Goal: Transaction & Acquisition: Purchase product/service

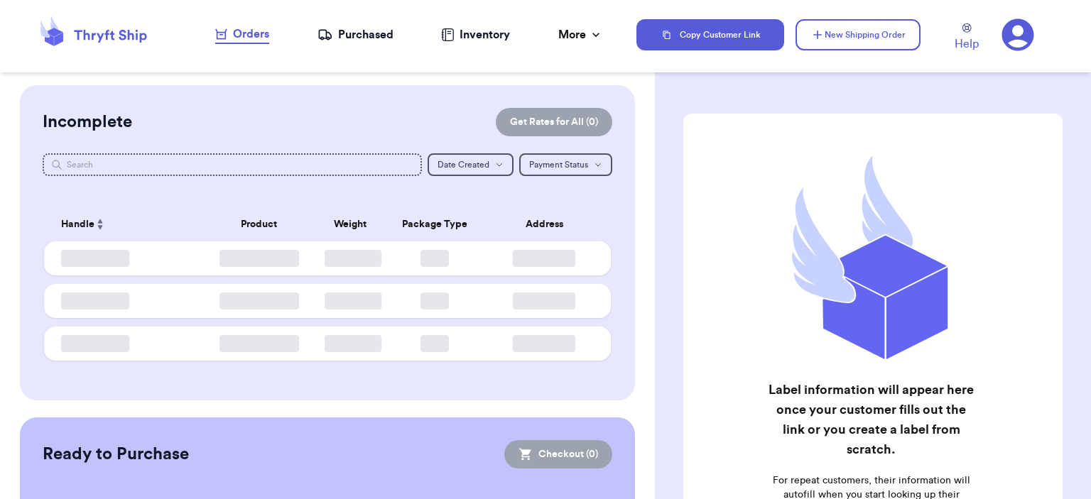
checkbox input "false"
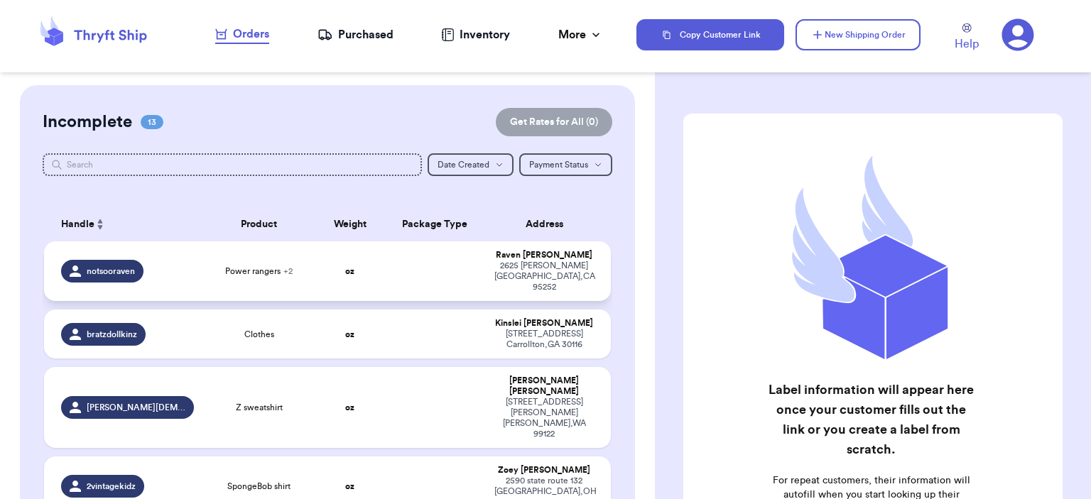
click at [266, 266] on span "Power rangers + 2" at bounding box center [258, 271] width 67 height 11
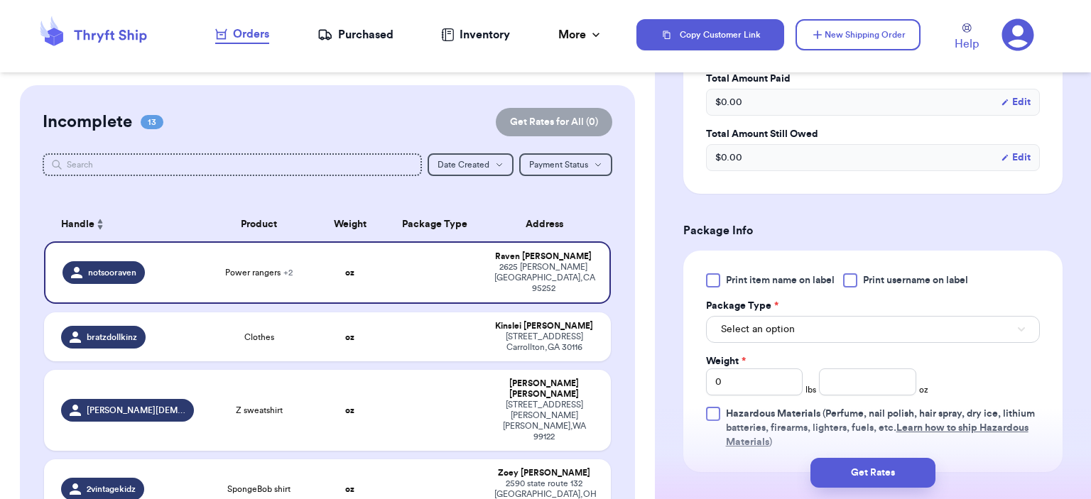
scroll to position [710, 0]
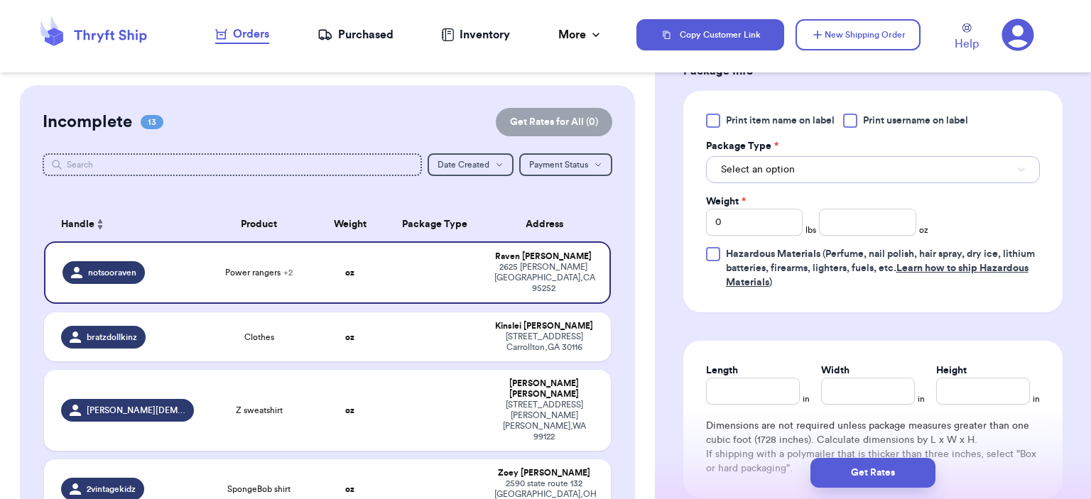
click at [827, 180] on button "Select an option" at bounding box center [873, 169] width 334 height 27
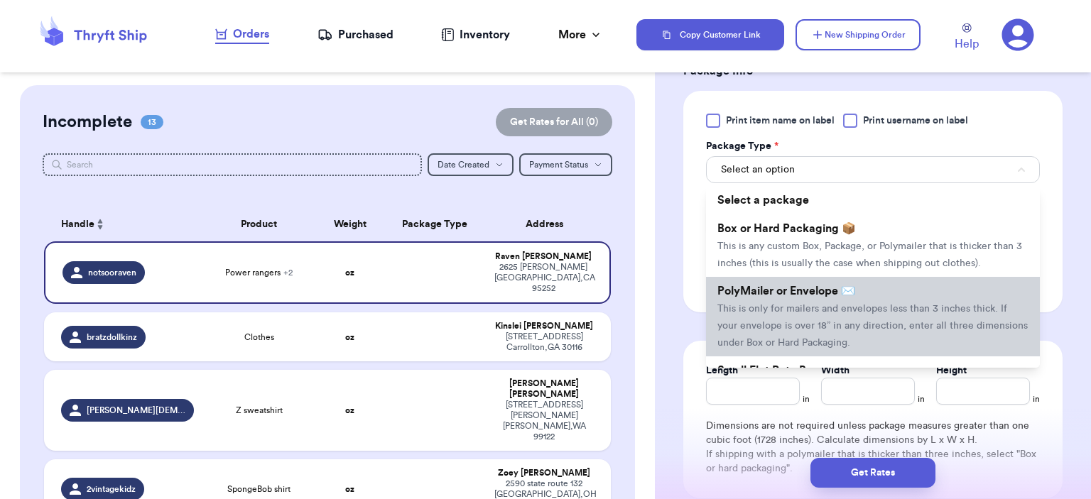
click at [829, 286] on span "PolyMailer or Envelope ✉️" at bounding box center [786, 290] width 138 height 11
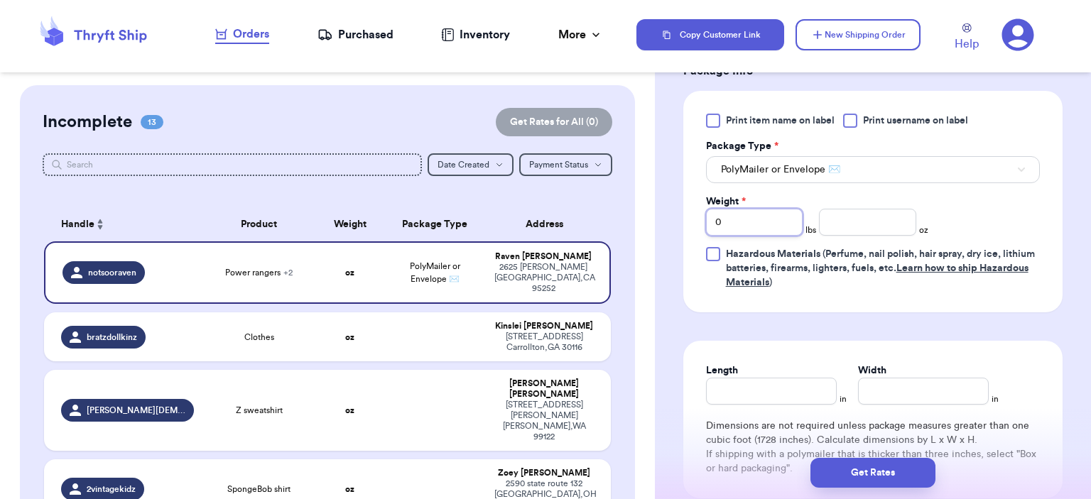
drag, startPoint x: 682, startPoint y: 222, endPoint x: 665, endPoint y: 220, distance: 17.8
click at [665, 220] on div "Shipping Information Delete Label Customer Info Instagram Handle: notsooraven N…" at bounding box center [873, 23] width 436 height 1297
type input "1"
click at [843, 230] on input "number" at bounding box center [867, 222] width 97 height 27
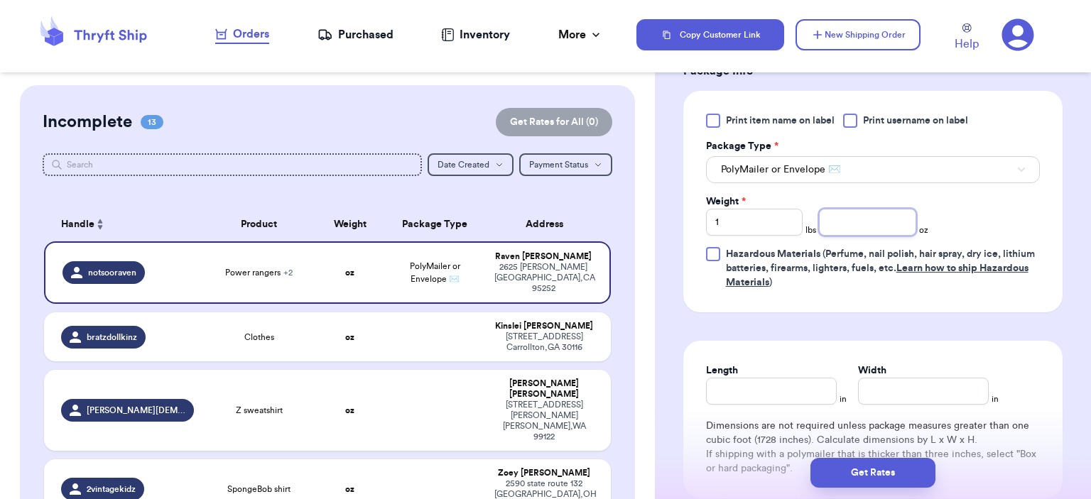
type input "2"
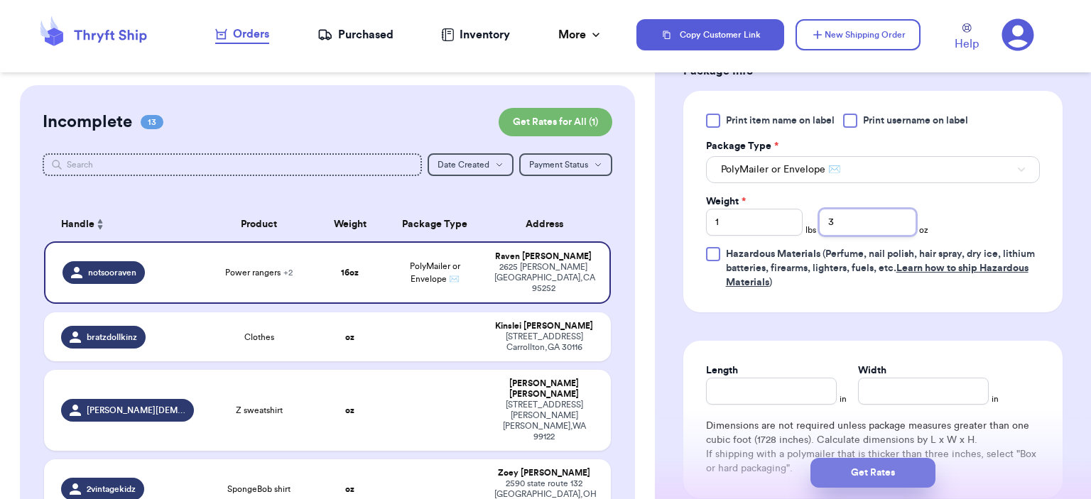
type input "3"
click at [902, 480] on button "Get Rates" at bounding box center [872, 473] width 125 height 30
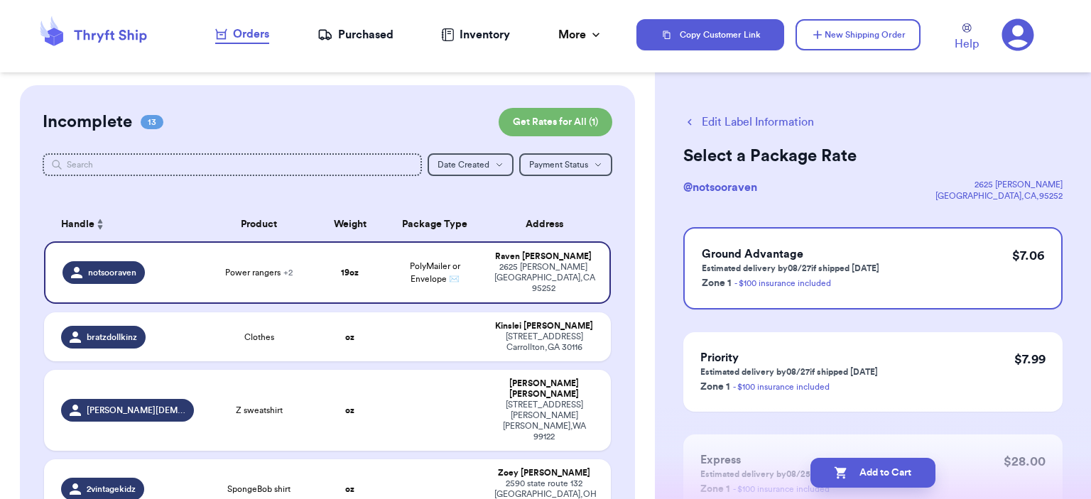
click at [900, 479] on button "Add to Cart" at bounding box center [872, 473] width 125 height 30
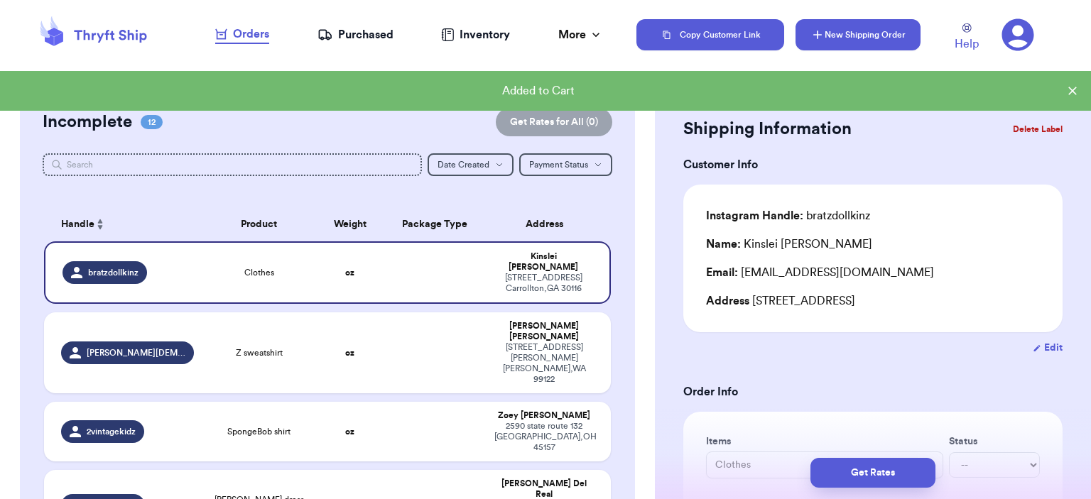
click at [894, 28] on button "New Shipping Order" at bounding box center [857, 34] width 125 height 31
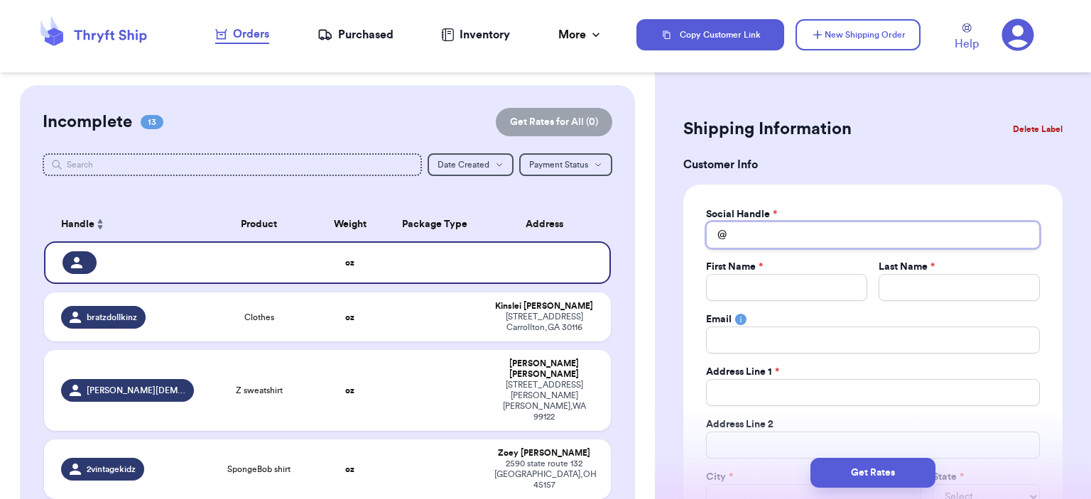
click at [886, 222] on input "Total Amount Paid" at bounding box center [873, 235] width 334 height 27
type input "n"
type input "no"
type input "not"
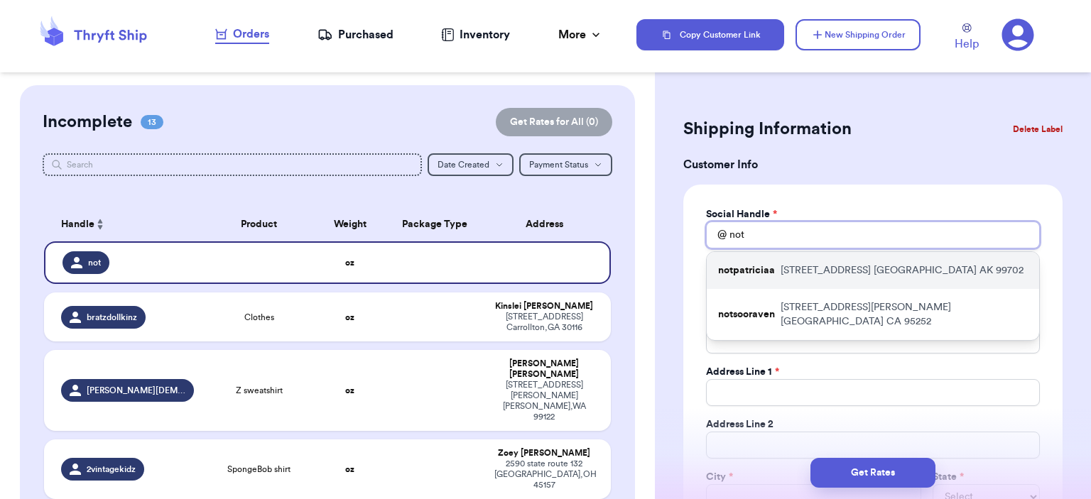
type input "not"
click at [856, 259] on div "notpatriciaa [STREET_ADDRESS]" at bounding box center [873, 270] width 332 height 37
type input "notpatriciaa"
type input "[PERSON_NAME]"
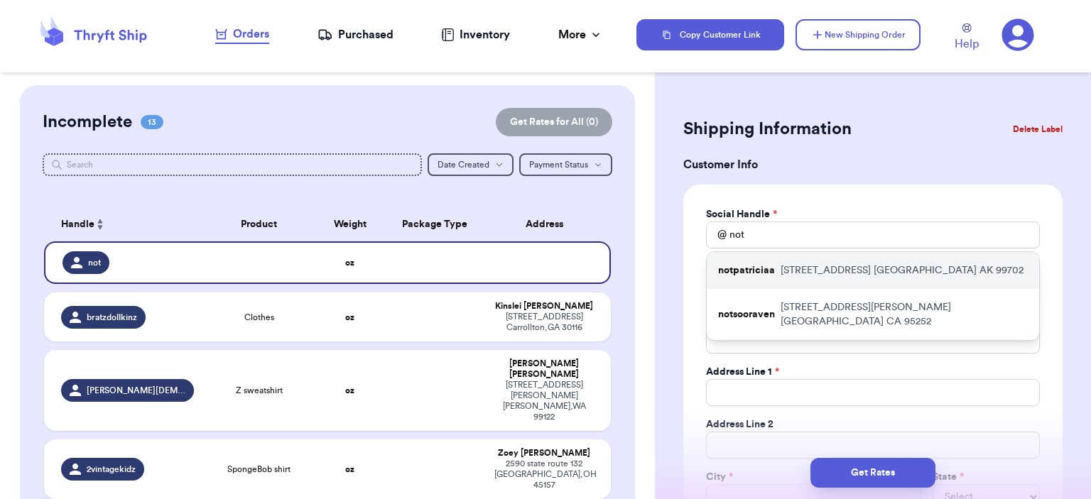
type input "[EMAIL_ADDRESS][DOMAIN_NAME]"
type input "[STREET_ADDRESS]"
type input "unit A"
type input "[GEOGRAPHIC_DATA]"
select select "AK"
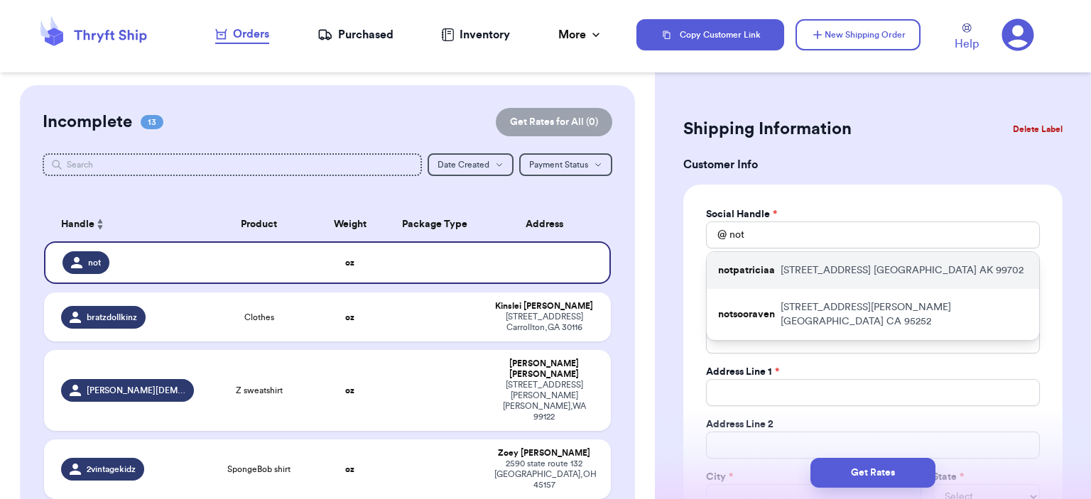
type input "99702"
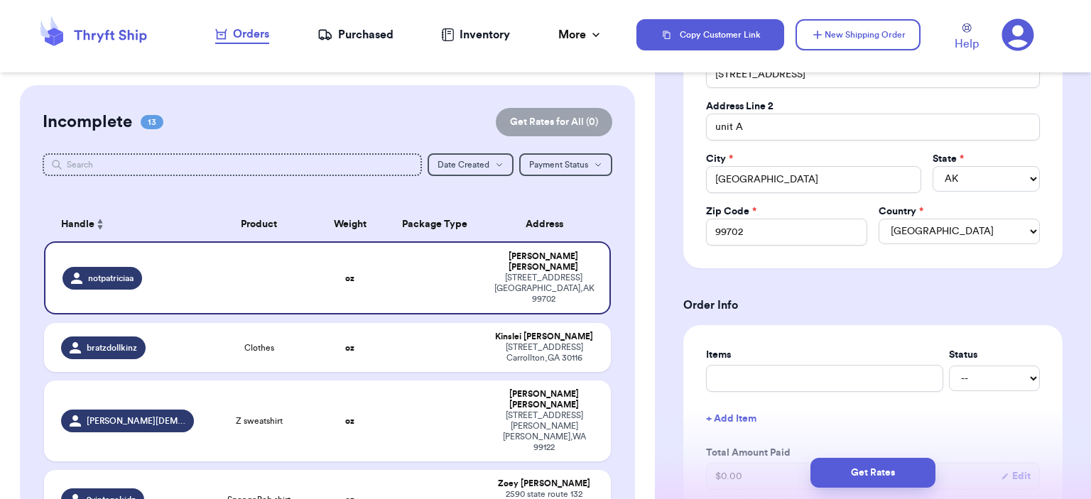
scroll to position [497, 0]
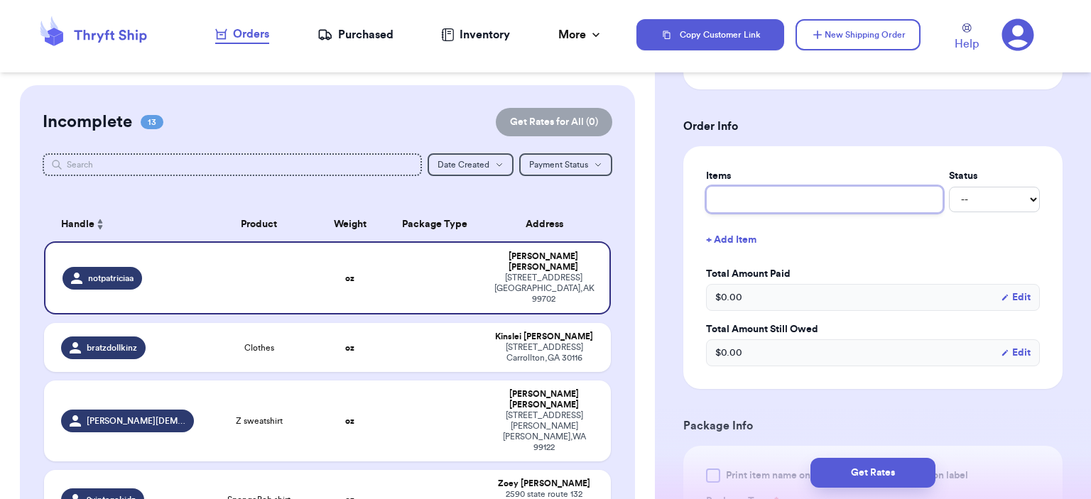
click at [804, 207] on input "text" at bounding box center [824, 199] width 237 height 27
type input "bag"
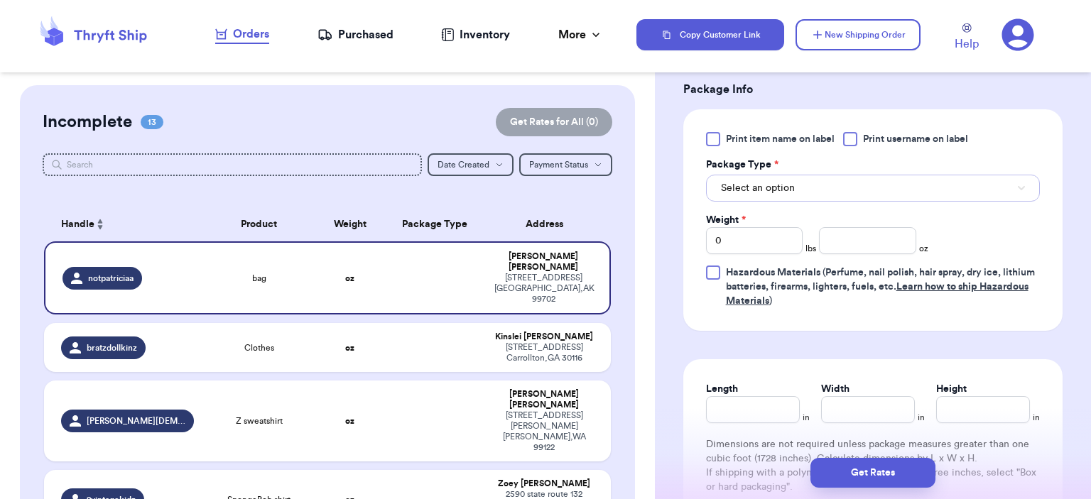
click at [821, 164] on div "Package Type * Select an option" at bounding box center [873, 180] width 334 height 44
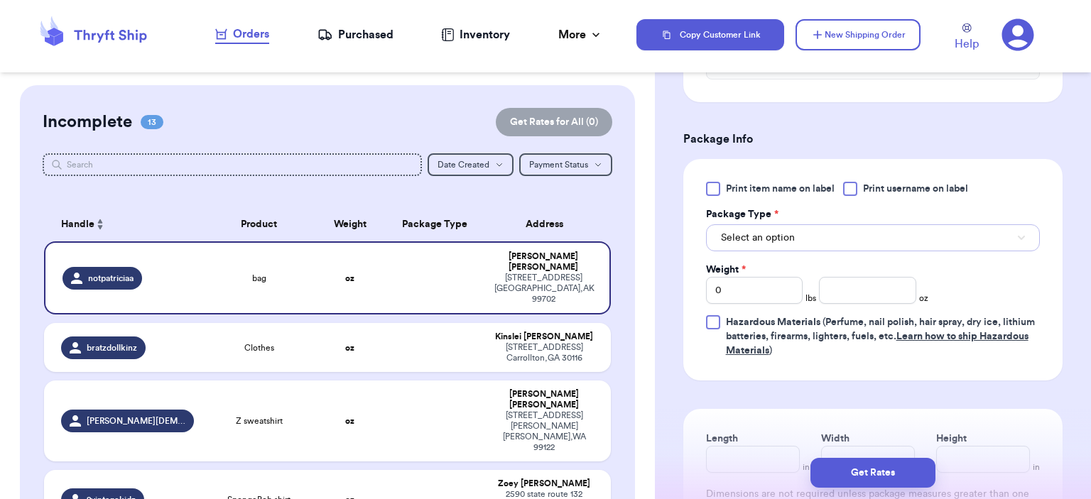
scroll to position [781, 0]
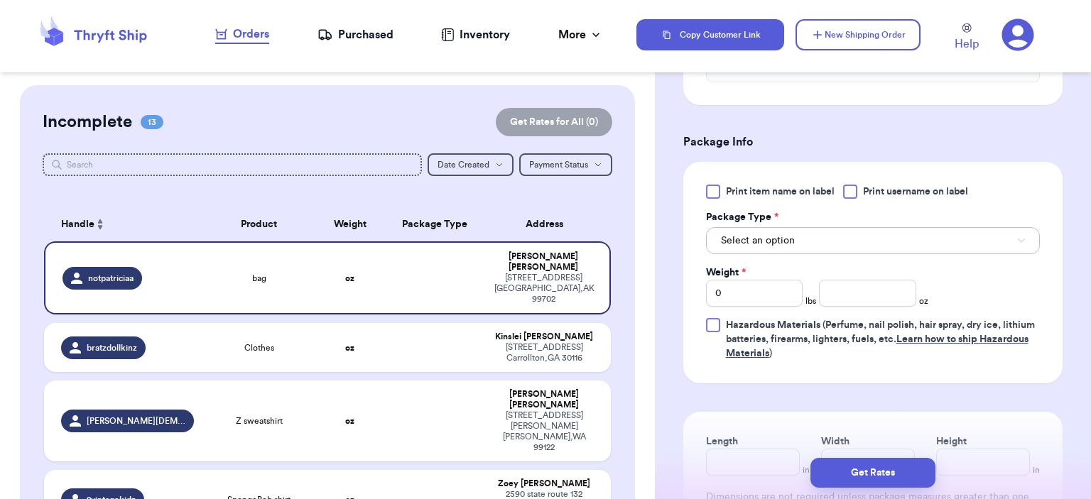
drag, startPoint x: 821, startPoint y: 233, endPoint x: 810, endPoint y: 241, distance: 13.2
click at [811, 241] on button "Select an option" at bounding box center [873, 240] width 334 height 27
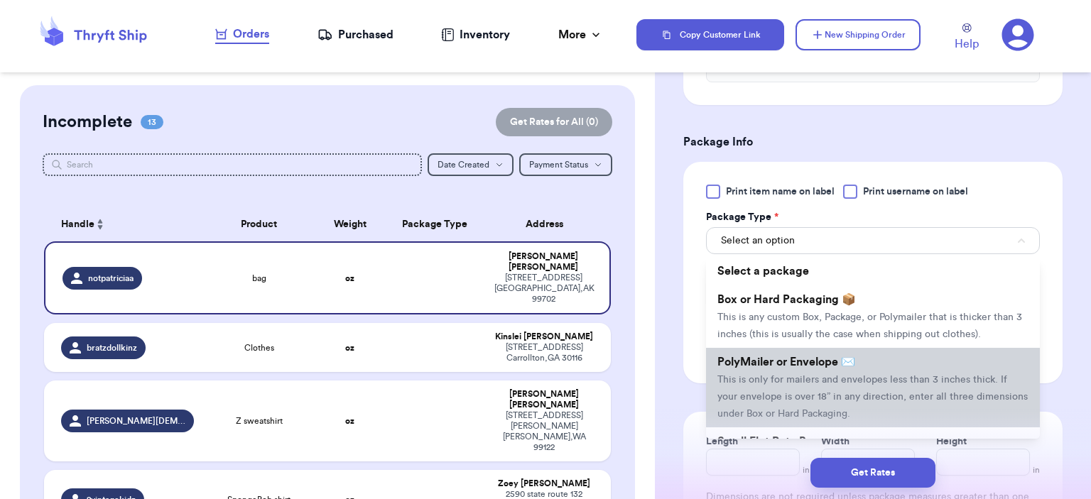
click at [817, 356] on span "PolyMailer or Envelope ✉️" at bounding box center [786, 361] width 138 height 11
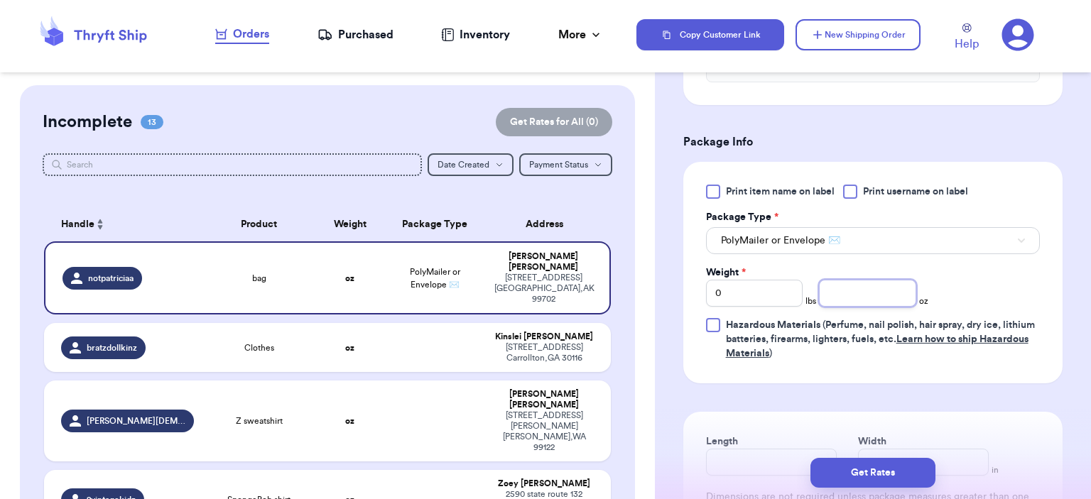
click at [839, 284] on input "number" at bounding box center [867, 293] width 97 height 27
type input "4"
click at [886, 468] on button "Get Rates" at bounding box center [872, 473] width 125 height 30
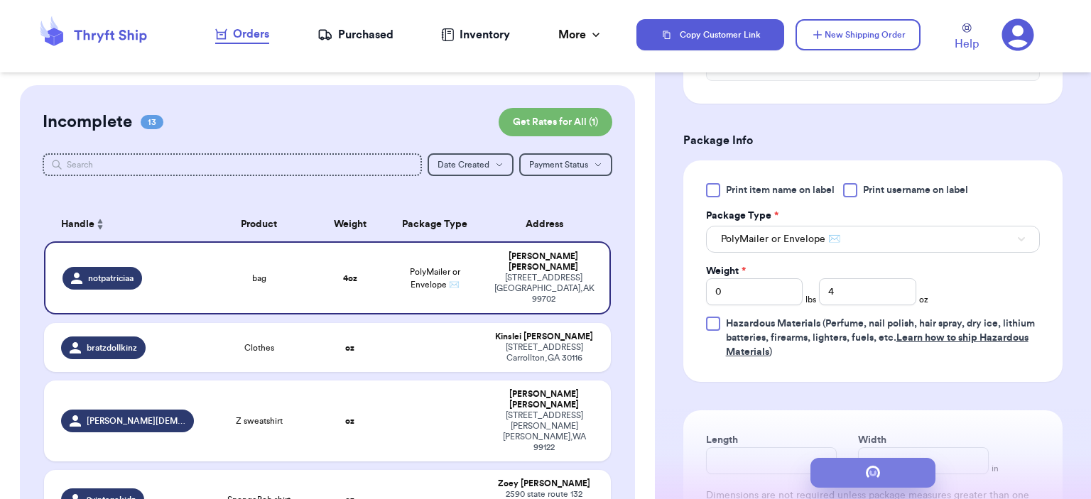
scroll to position [0, 0]
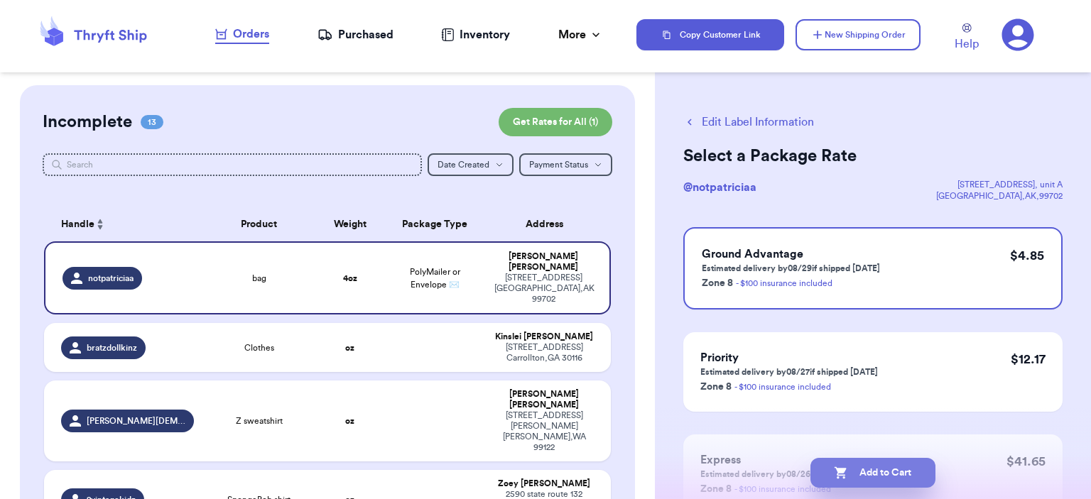
click at [875, 477] on button "Add to Cart" at bounding box center [872, 473] width 125 height 30
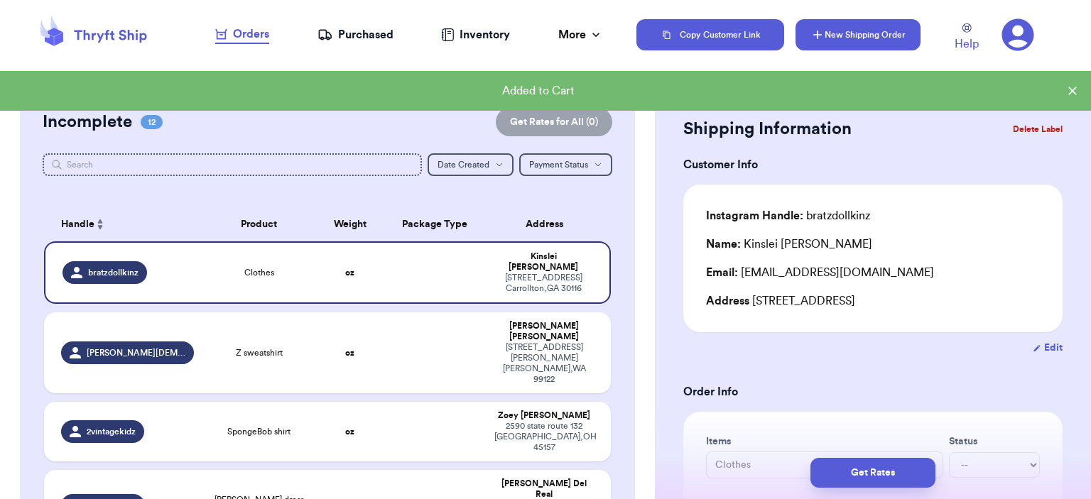
click at [862, 38] on button "New Shipping Order" at bounding box center [857, 34] width 125 height 31
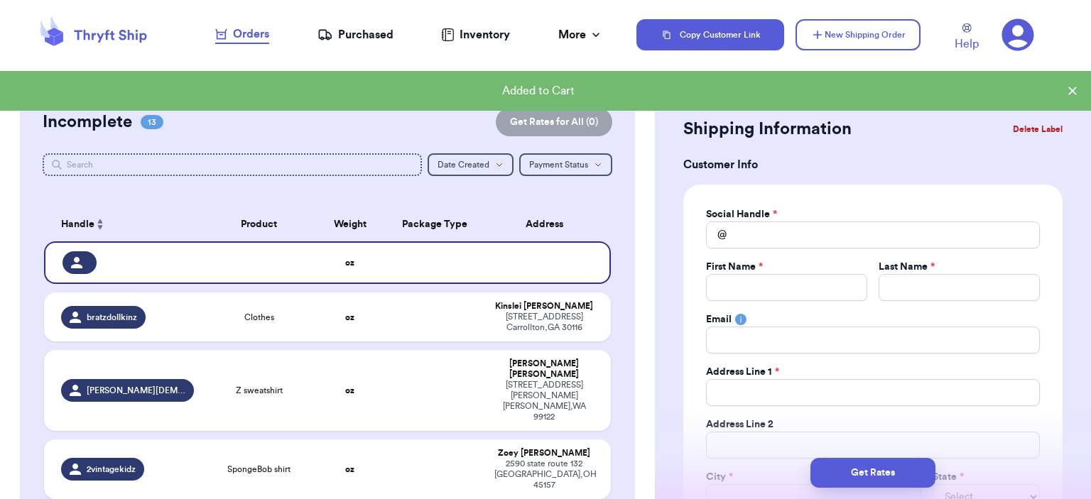
click at [753, 219] on label "Social Handle *" at bounding box center [741, 214] width 71 height 14
click at [758, 229] on input "Total Amount Paid" at bounding box center [873, 235] width 334 height 27
type input "t"
type input "ti"
type input "tia"
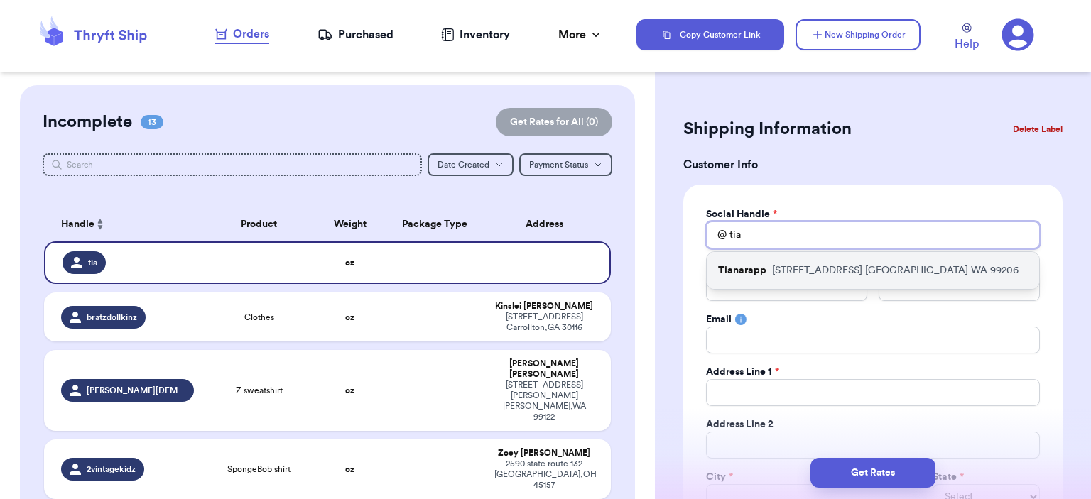
type input "tia"
click at [780, 255] on div "Tianarapp [STREET_ADDRESS]" at bounding box center [873, 270] width 332 height 37
type input "Tianarapp"
type input "Tiana"
type input "[PERSON_NAME]"
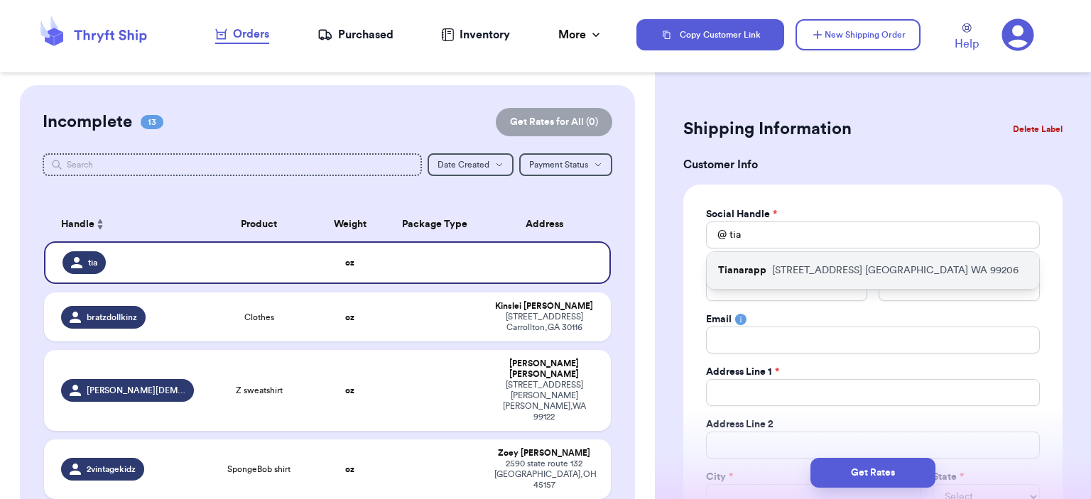
type input "[EMAIL_ADDRESS][DOMAIN_NAME]"
type input "[STREET_ADDRESS]"
type input "[GEOGRAPHIC_DATA]"
select select "WA"
type input "99206"
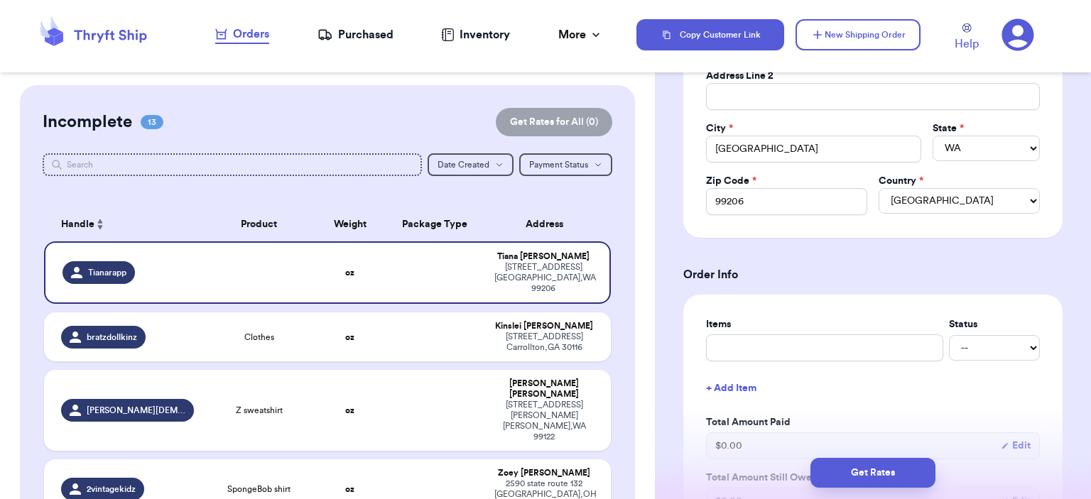
scroll to position [497, 0]
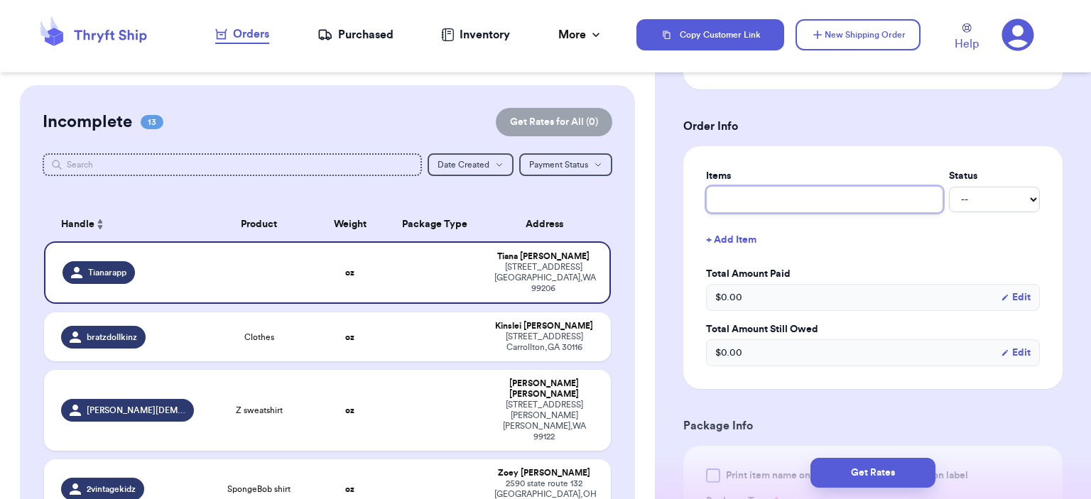
click at [801, 202] on input "text" at bounding box center [824, 199] width 237 height 27
type input "bag"
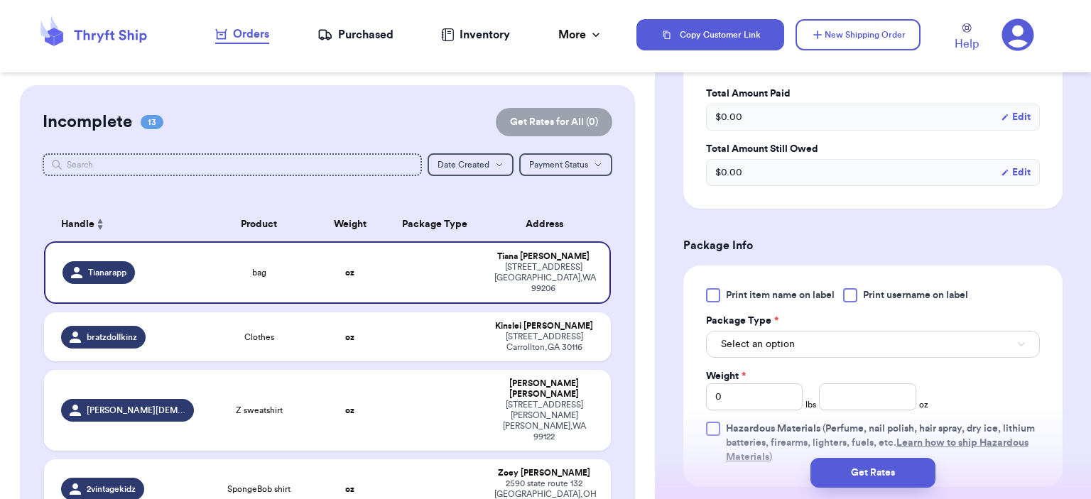
scroll to position [781, 0]
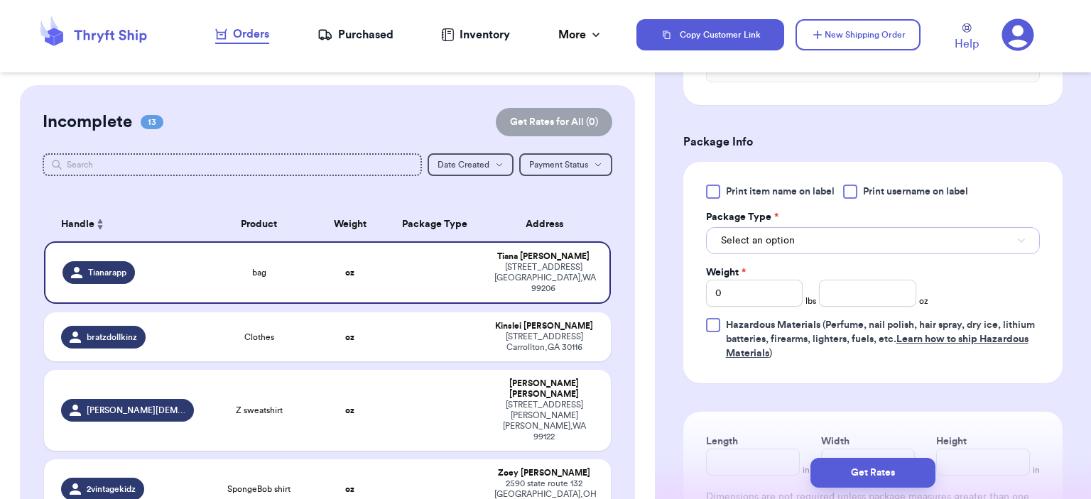
click at [795, 246] on button "Select an option" at bounding box center [873, 240] width 334 height 27
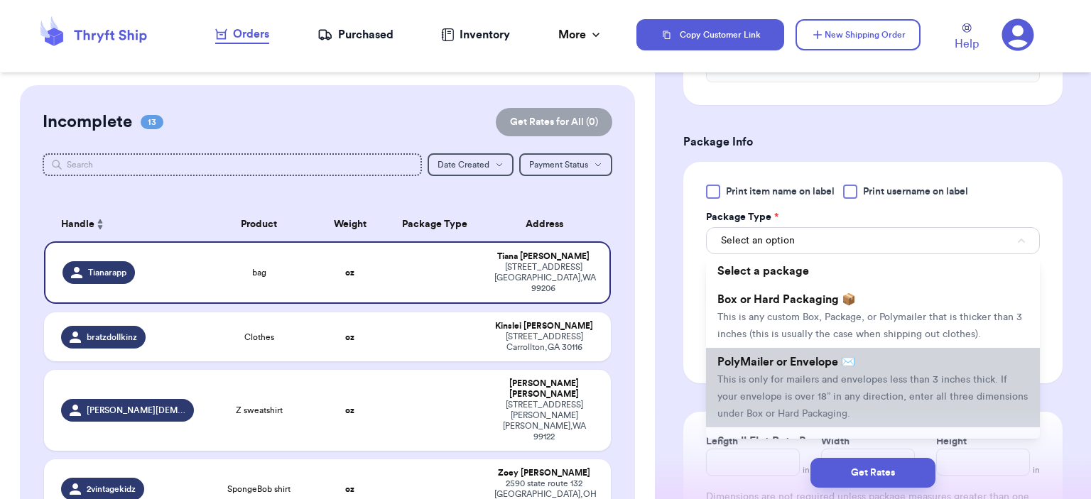
click at [829, 356] on span "PolyMailer or Envelope ✉️" at bounding box center [786, 361] width 138 height 11
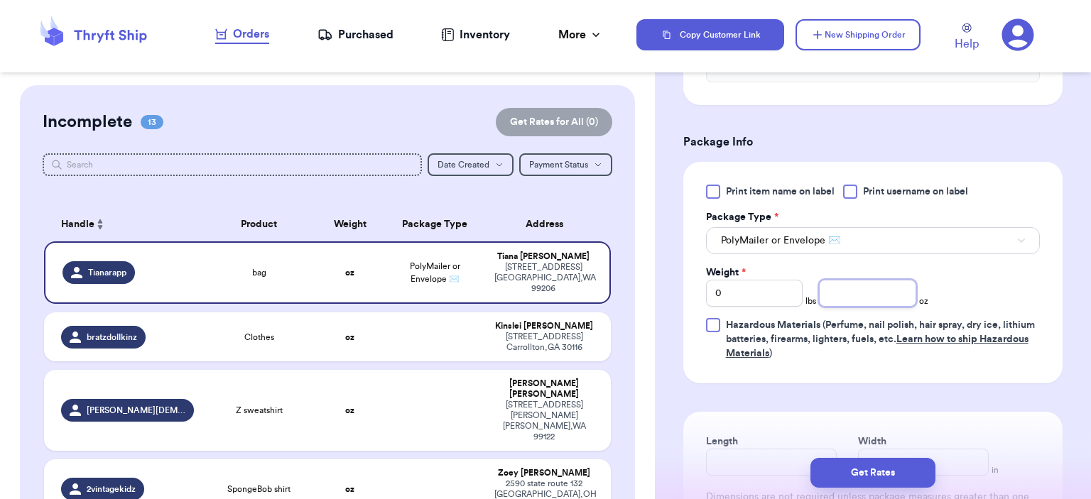
click at [863, 300] on input "number" at bounding box center [867, 293] width 97 height 27
type input "12"
click at [875, 471] on button "Get Rates" at bounding box center [872, 473] width 125 height 30
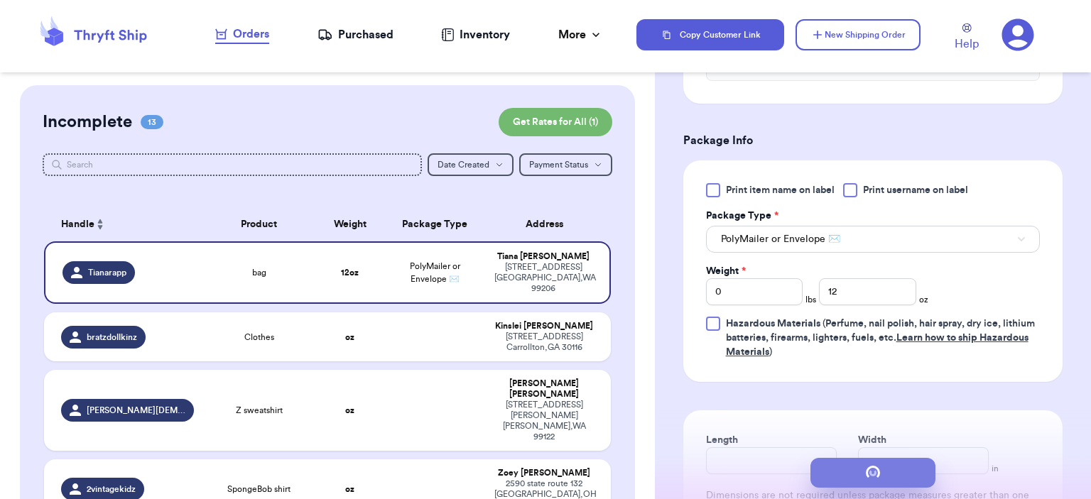
scroll to position [0, 0]
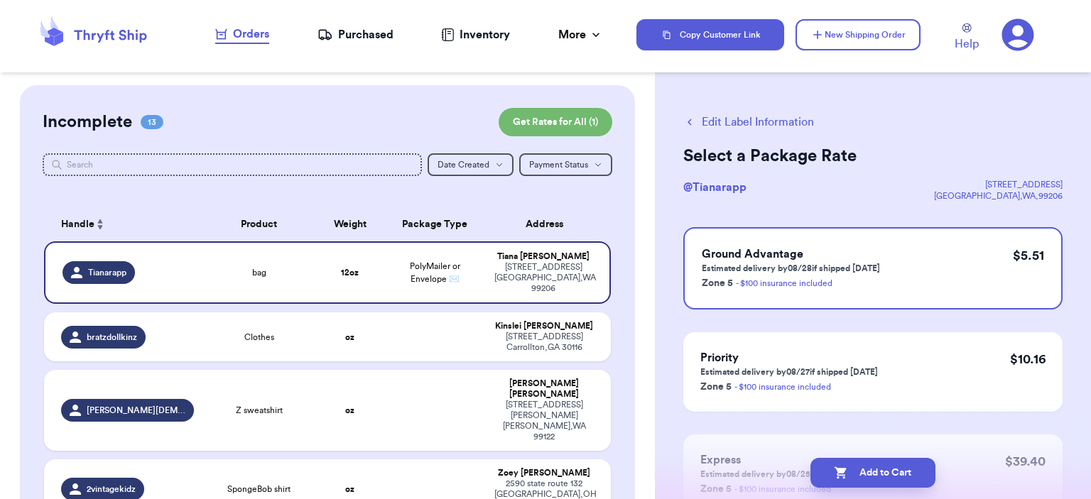
click at [875, 469] on button "Add to Cart" at bounding box center [872, 473] width 125 height 30
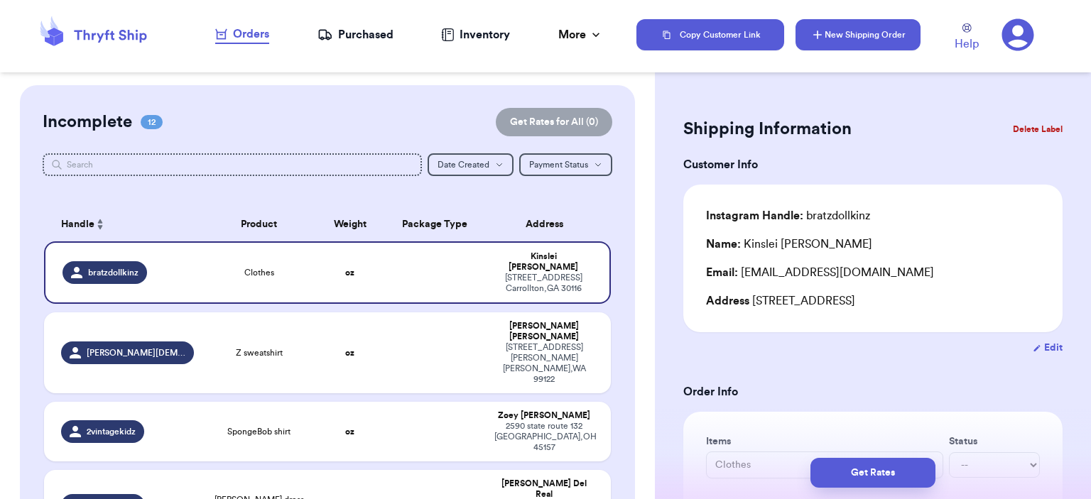
click at [891, 23] on button "New Shipping Order" at bounding box center [857, 34] width 125 height 31
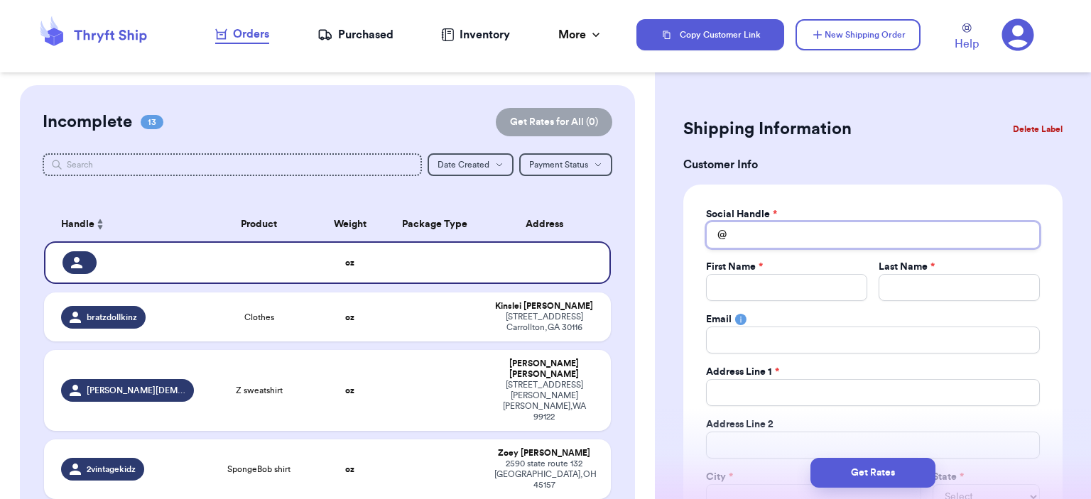
click at [753, 234] on input "Total Amount Paid" at bounding box center [873, 235] width 334 height 27
type input "m"
type input "me"
type input "mec"
type input "mech"
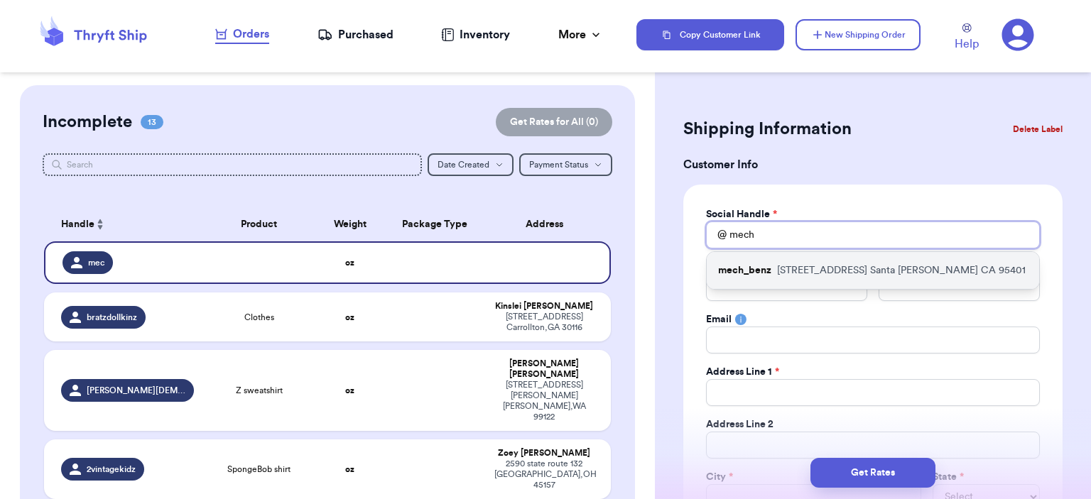
type input "mech"
click at [793, 261] on div "mech_benz [STREET_ADDRESS]" at bounding box center [873, 270] width 332 height 37
type input "mech_benz"
type input "Mercedez"
type input "[PERSON_NAME]"
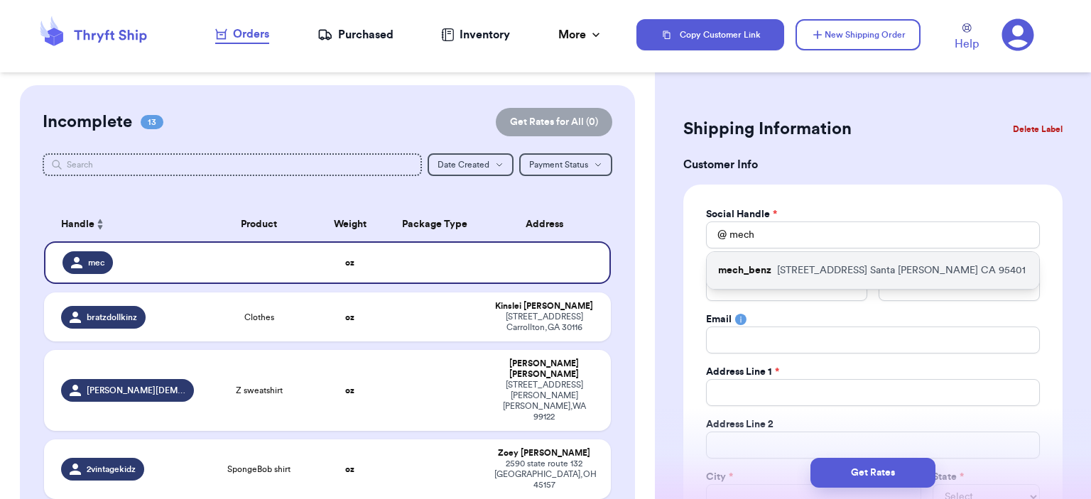
type input "[EMAIL_ADDRESS][DOMAIN_NAME]"
type input "[STREET_ADDRESS]"
type input "Santa [PERSON_NAME]"
select select "CA"
type input "95401"
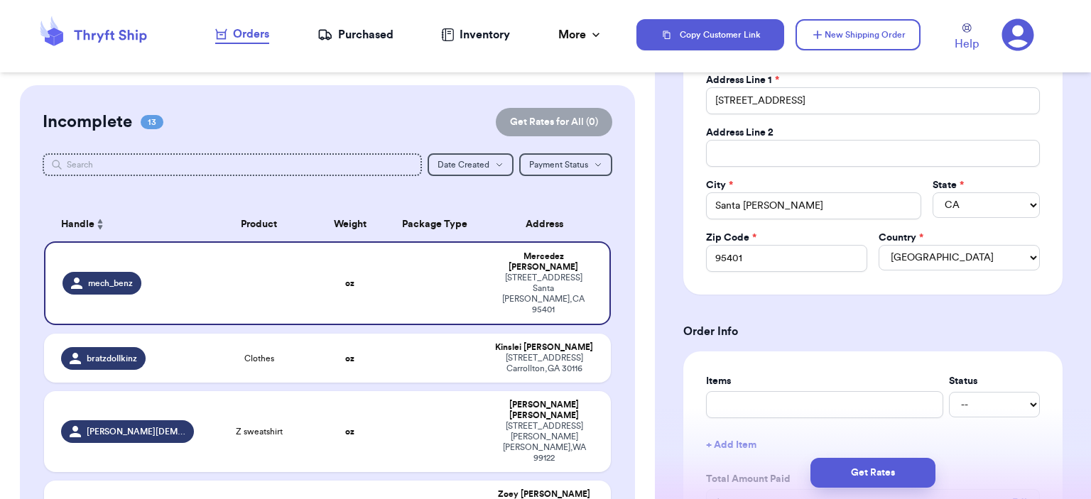
scroll to position [426, 0]
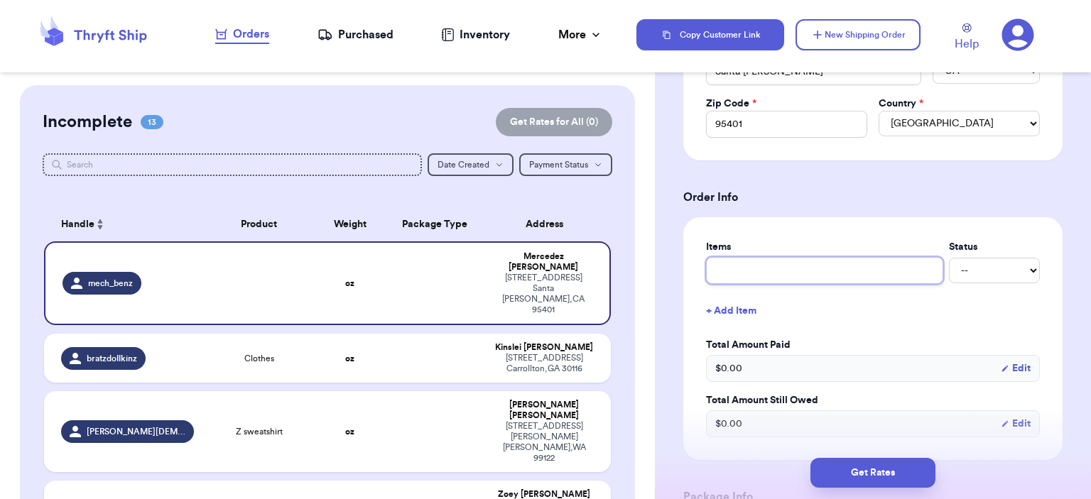
click at [775, 258] on input "text" at bounding box center [824, 270] width 237 height 27
type input "bag"
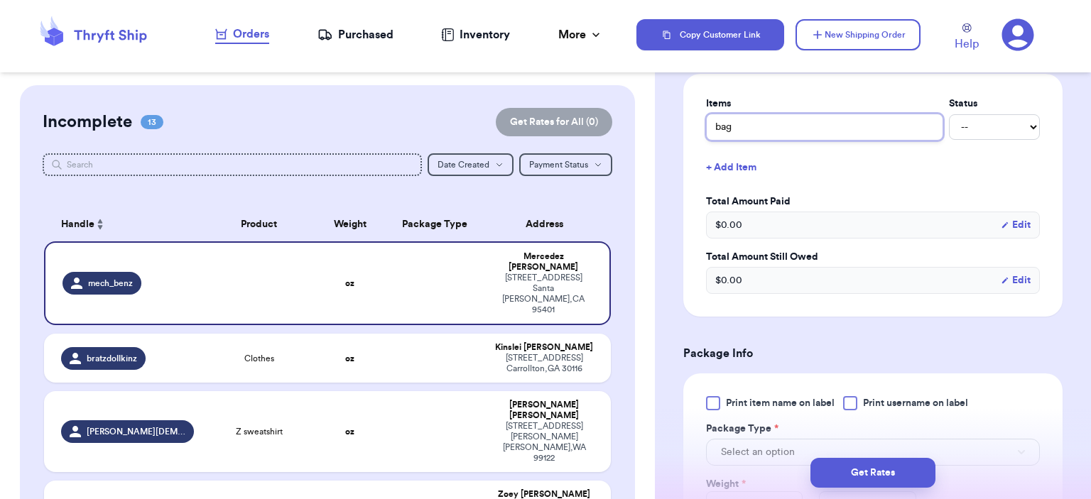
scroll to position [781, 0]
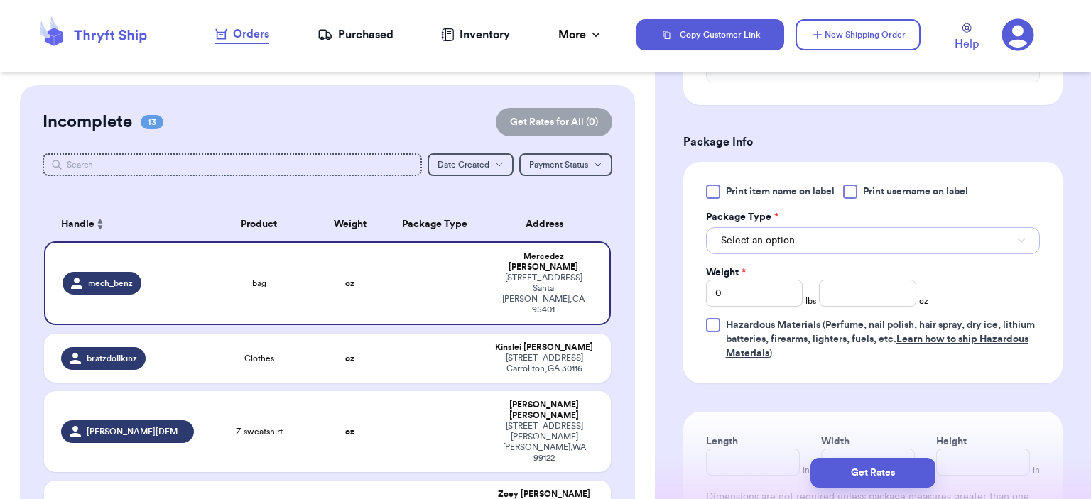
click at [792, 245] on button "Select an option" at bounding box center [873, 240] width 334 height 27
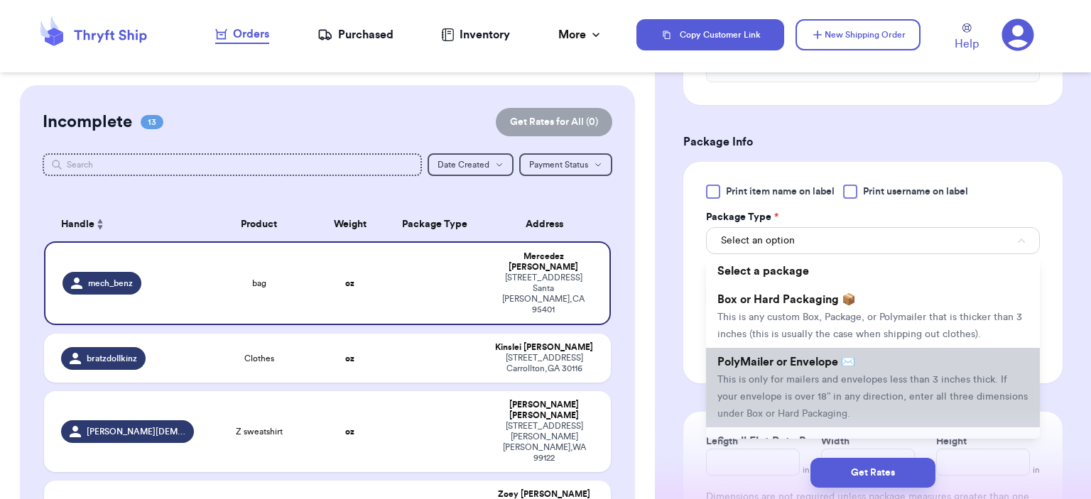
click at [782, 351] on li "PolyMailer or Envelope ✉️ This is only for mailers and envelopes less than 3 in…" at bounding box center [873, 388] width 334 height 80
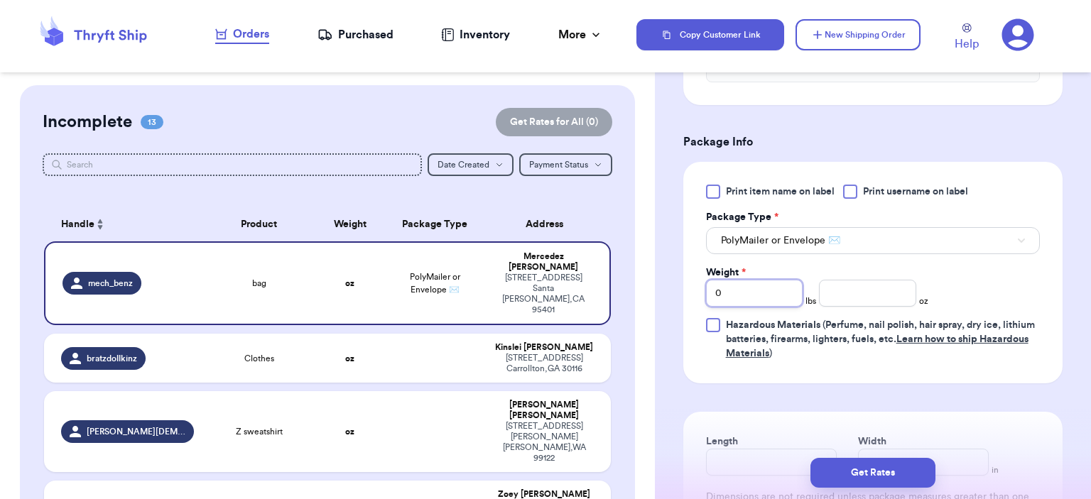
drag, startPoint x: 746, startPoint y: 295, endPoint x: 695, endPoint y: 295, distance: 51.1
click at [695, 295] on div "Print item name on label Print username on label Package Type * PolyMailer or E…" at bounding box center [872, 273] width 379 height 222
type input "1"
click at [859, 293] on input "number" at bounding box center [867, 293] width 97 height 27
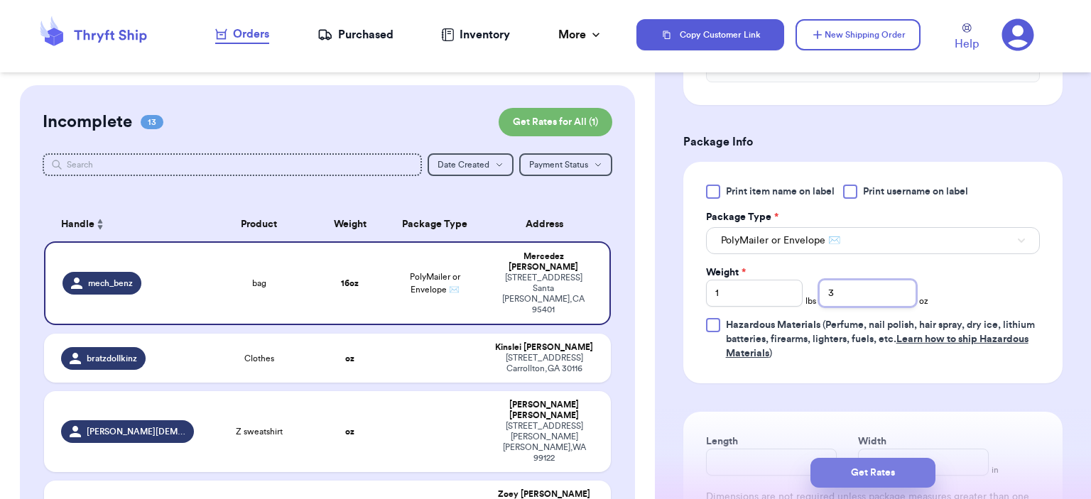
type input "3"
click at [881, 464] on button "Get Rates" at bounding box center [872, 473] width 125 height 30
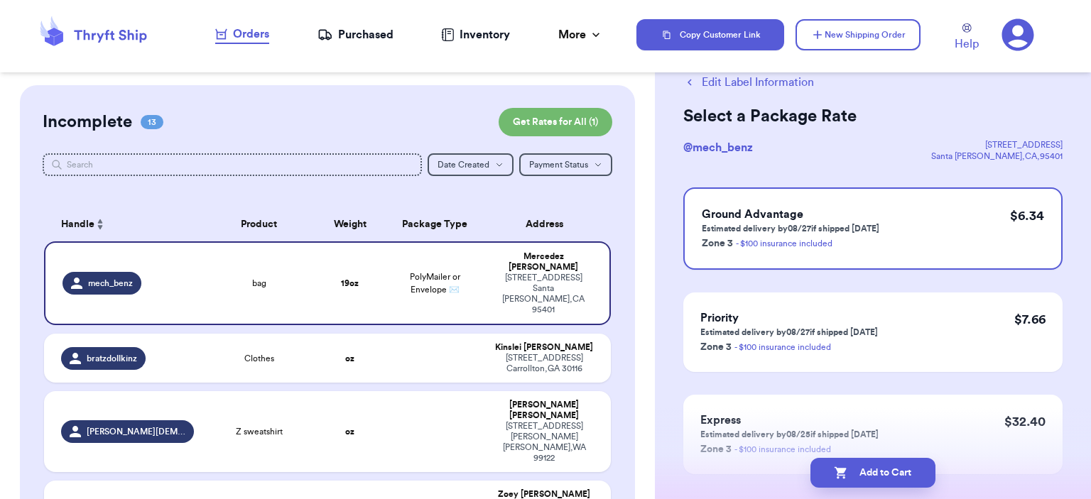
scroll to position [71, 0]
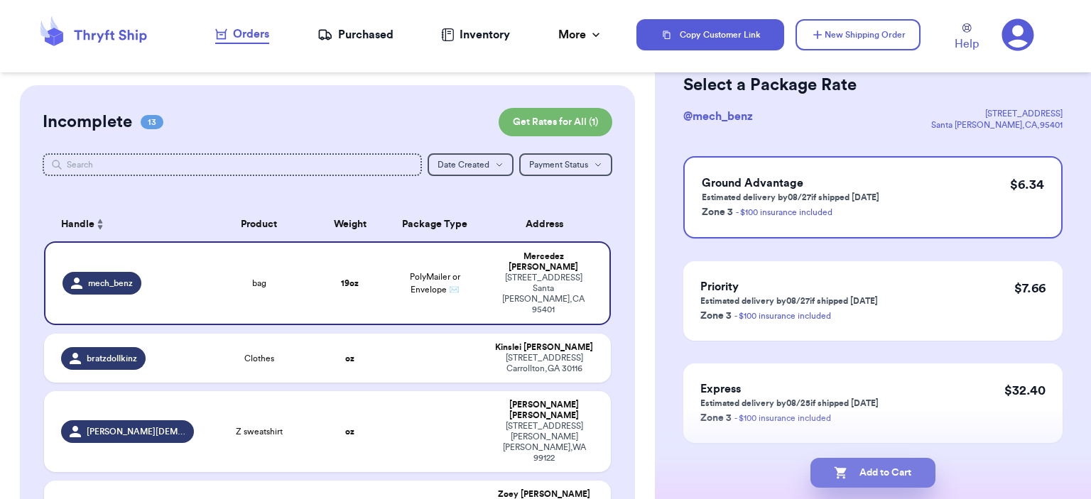
click at [889, 462] on button "Add to Cart" at bounding box center [872, 473] width 125 height 30
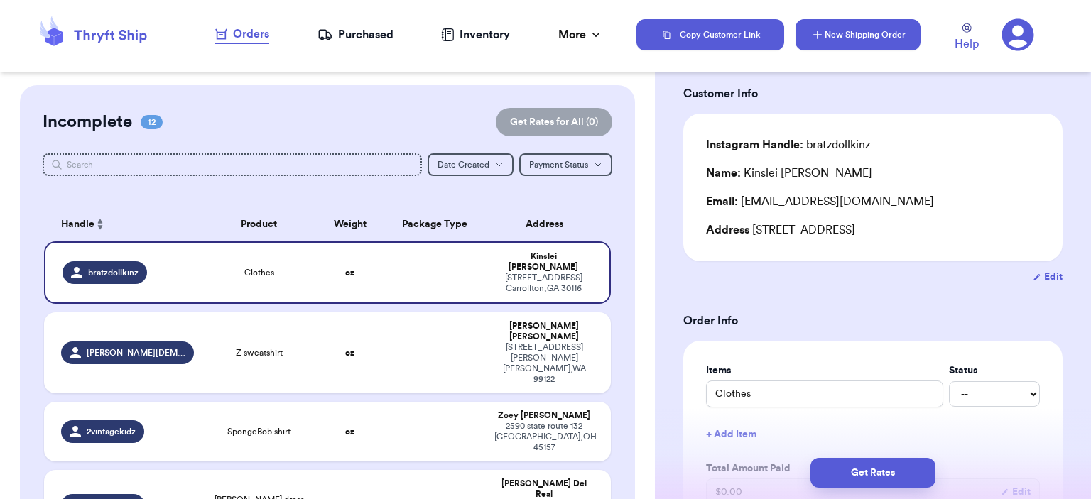
click at [872, 34] on button "New Shipping Order" at bounding box center [857, 34] width 125 height 31
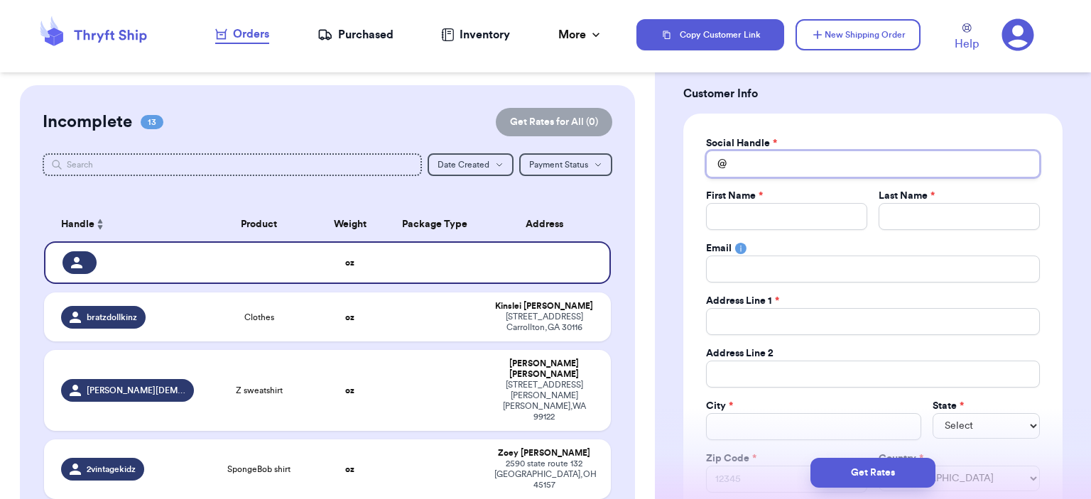
click at [783, 156] on input "Total Amount Paid" at bounding box center [873, 164] width 334 height 27
type input "e"
type input "el"
type input "ele"
type input "elea"
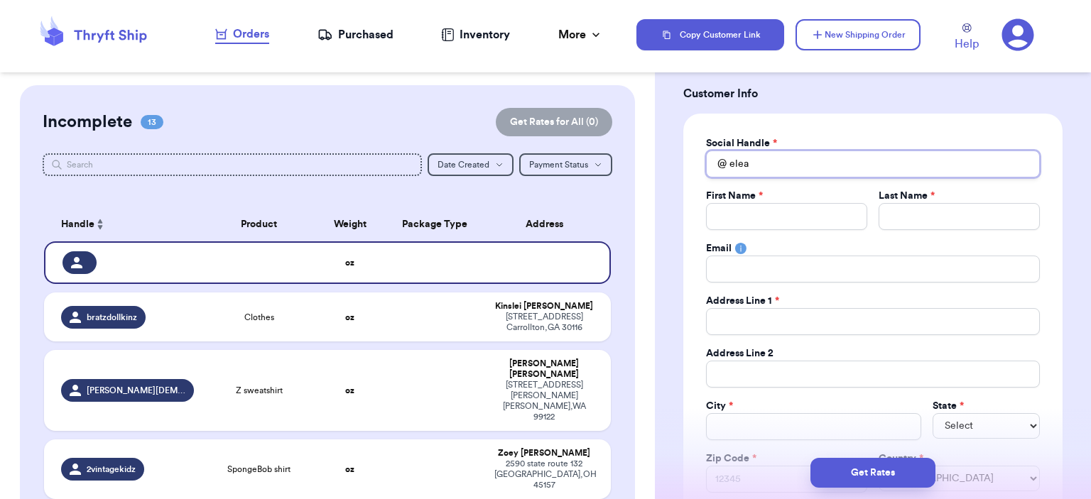
type input "elean"
type input "eleano"
type input "[PERSON_NAME]"
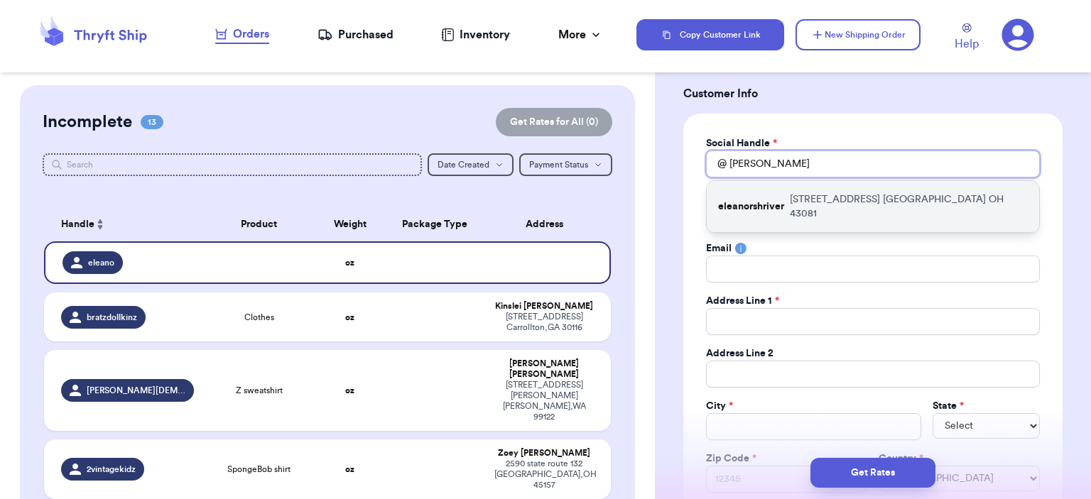
type input "[PERSON_NAME]"
click at [771, 204] on p "eleanorshriver" at bounding box center [751, 207] width 66 height 14
type input "eleanorshriver"
type input "[PERSON_NAME]"
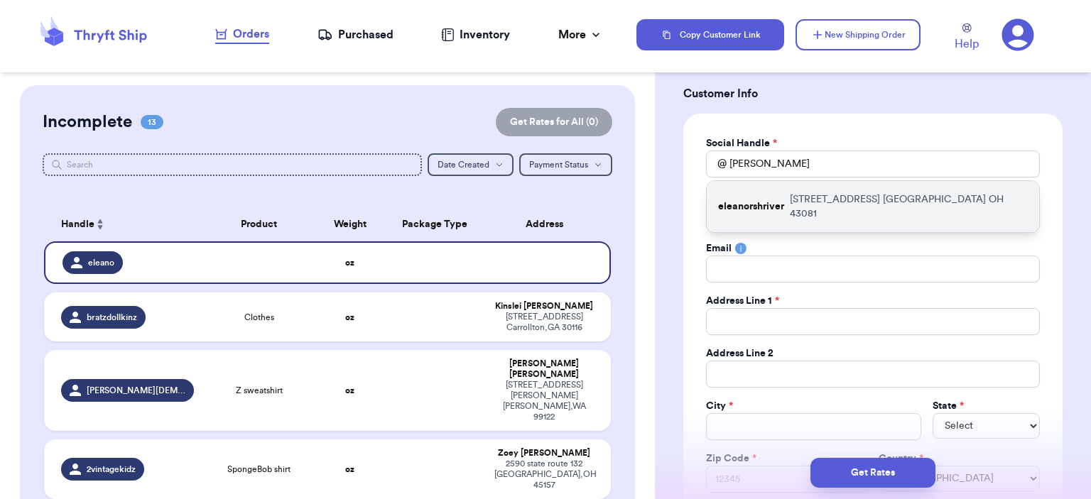
type input "[EMAIL_ADDRESS][DOMAIN_NAME]"
type input "[STREET_ADDRESS]"
type input "[GEOGRAPHIC_DATA]"
select select "OH"
type input "43081"
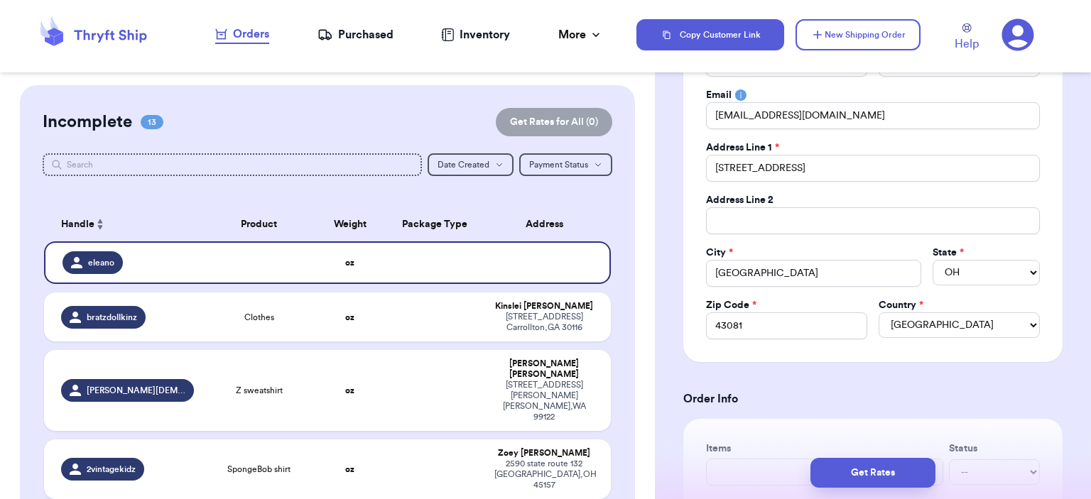
scroll to position [497, 0]
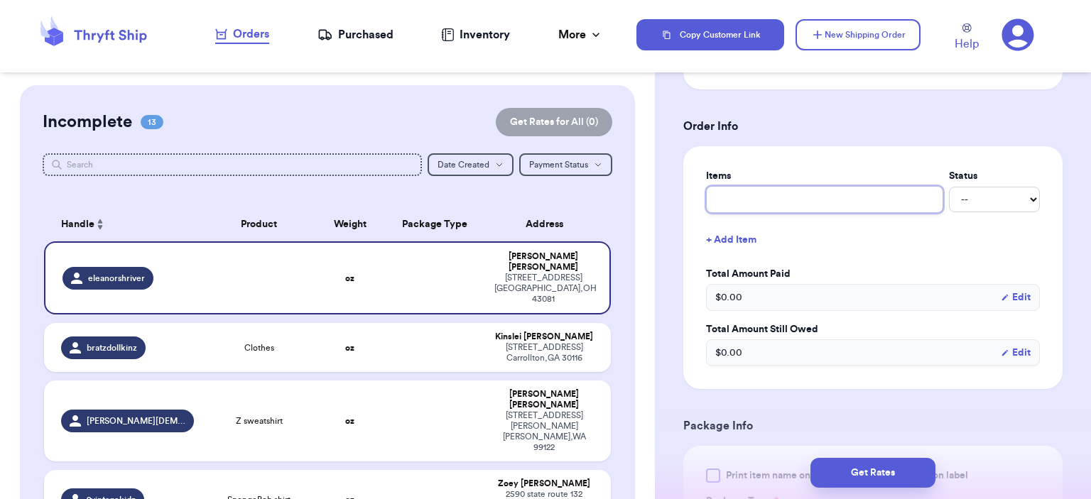
click at [783, 204] on input "text" at bounding box center [824, 199] width 237 height 27
type input "bag"
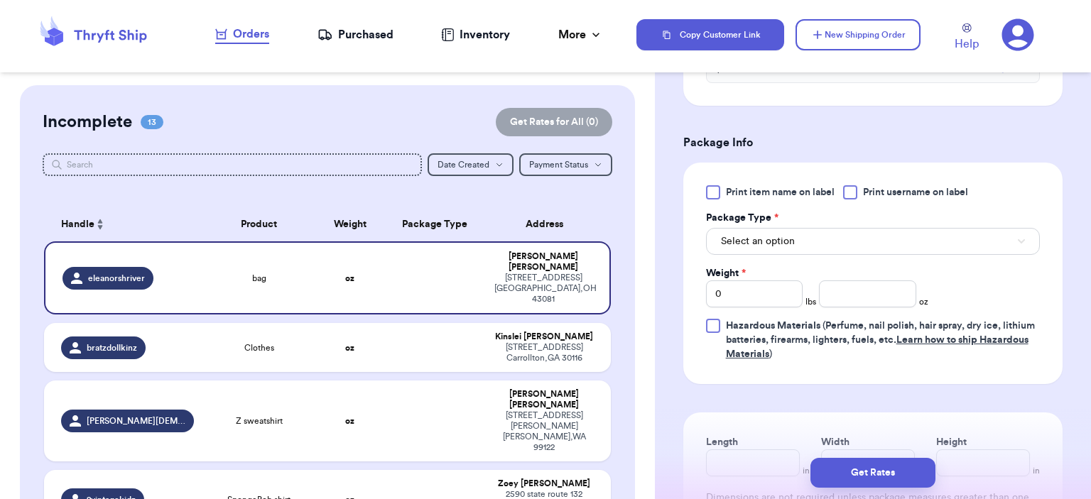
scroll to position [781, 0]
click at [771, 234] on span "Select an option" at bounding box center [758, 241] width 74 height 14
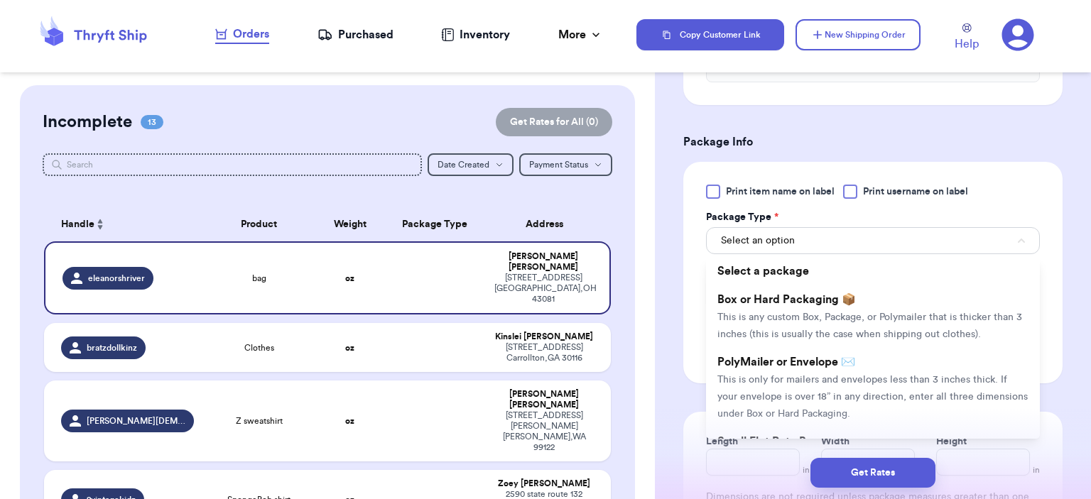
click at [773, 350] on li "PolyMailer or Envelope ✉️ This is only for mailers and envelopes less than 3 in…" at bounding box center [873, 388] width 334 height 80
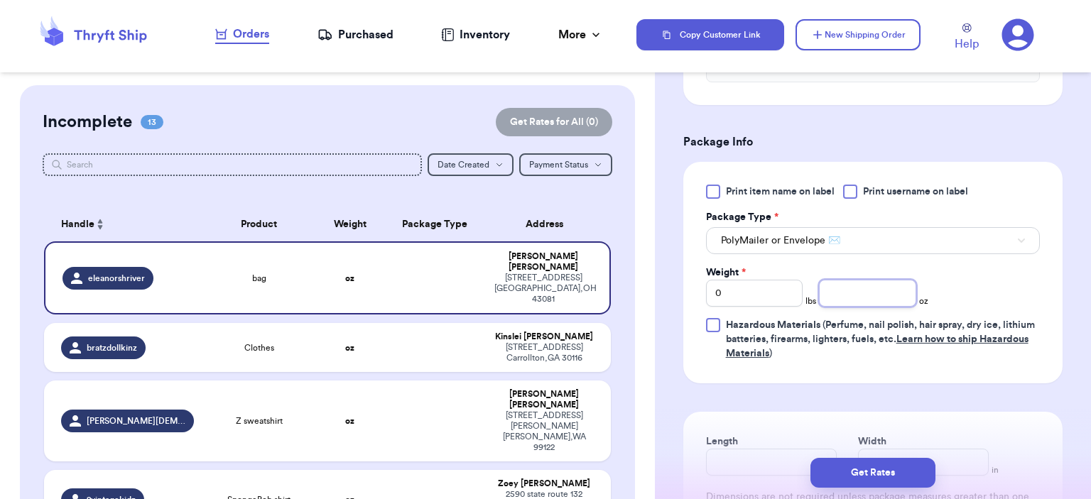
click at [873, 288] on input "number" at bounding box center [867, 293] width 97 height 27
type input "14"
click at [881, 476] on button "Get Rates" at bounding box center [872, 473] width 125 height 30
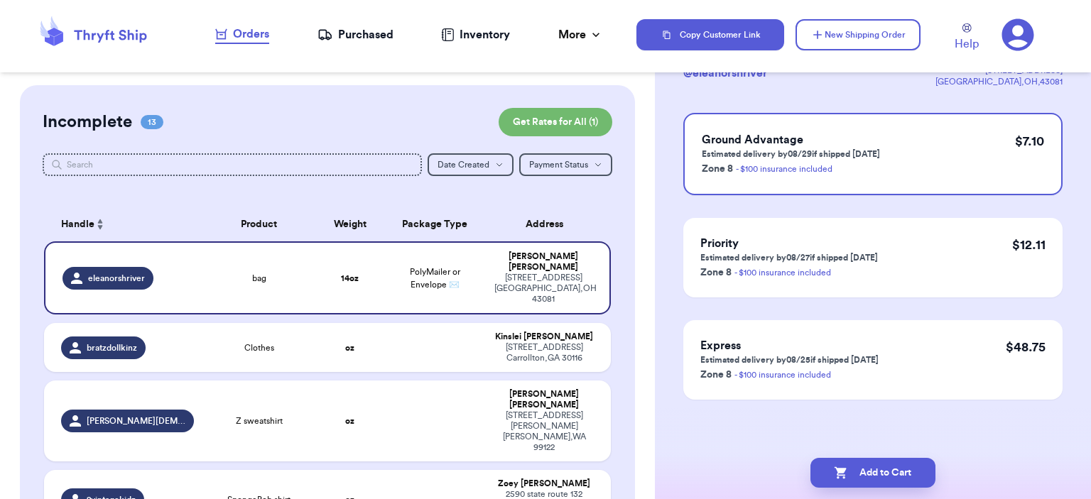
scroll to position [0, 0]
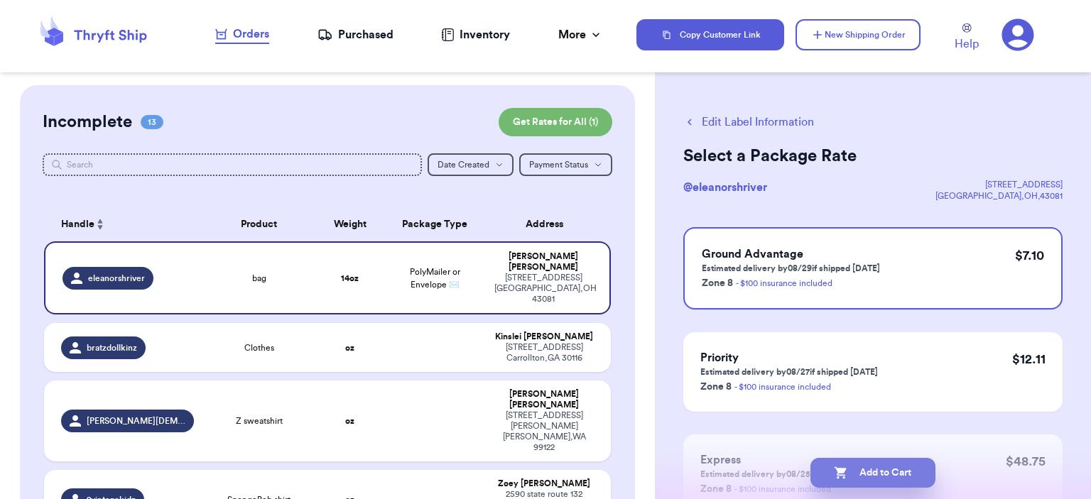
drag, startPoint x: 909, startPoint y: 464, endPoint x: 925, endPoint y: 461, distance: 16.7
click at [910, 464] on button "Add to Cart" at bounding box center [872, 473] width 125 height 30
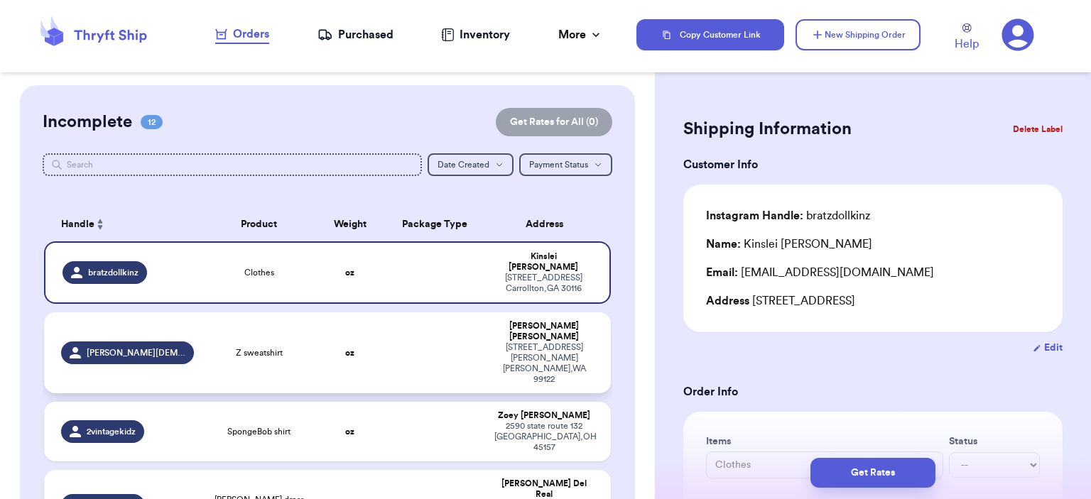
click at [444, 324] on td at bounding box center [435, 352] width 102 height 81
type input "Z sweatshirt"
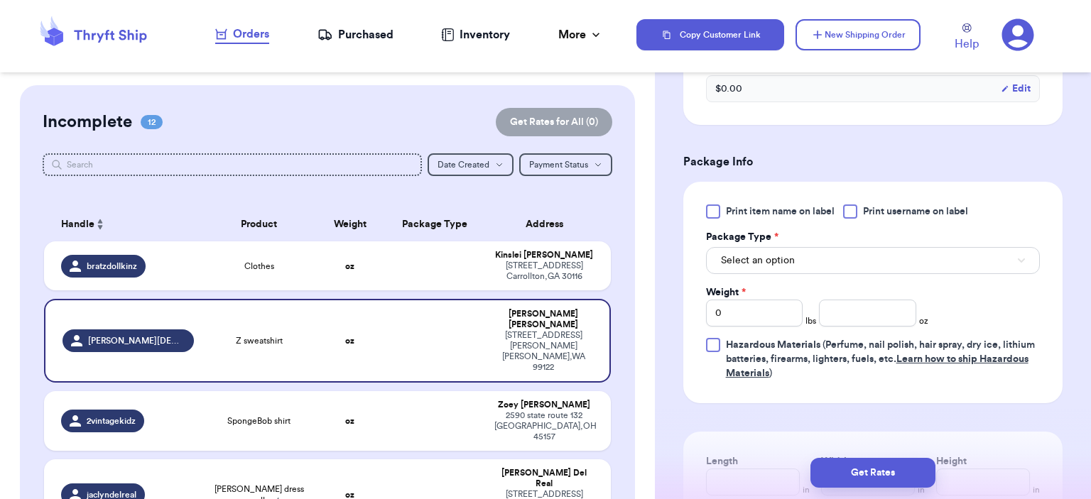
scroll to position [639, 0]
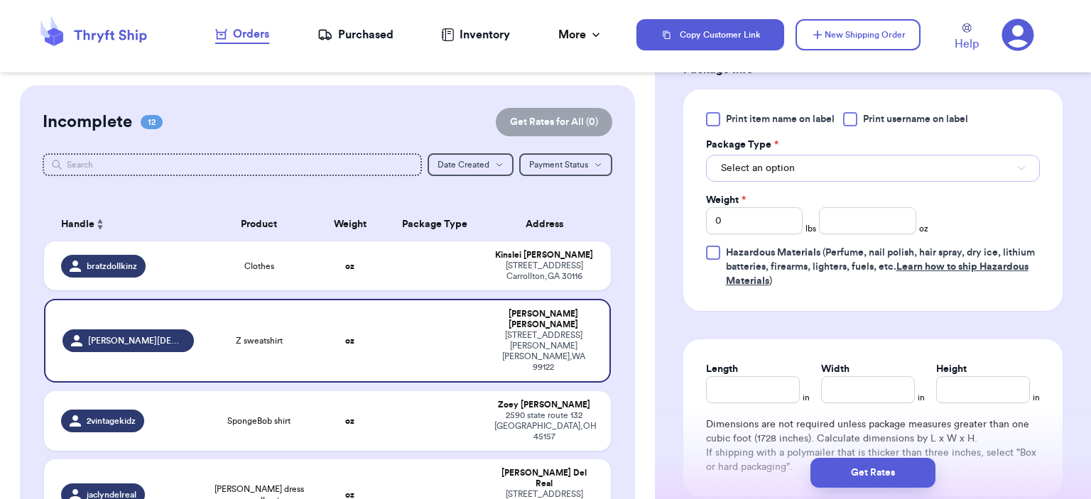
click at [824, 157] on button "Select an option" at bounding box center [873, 168] width 334 height 27
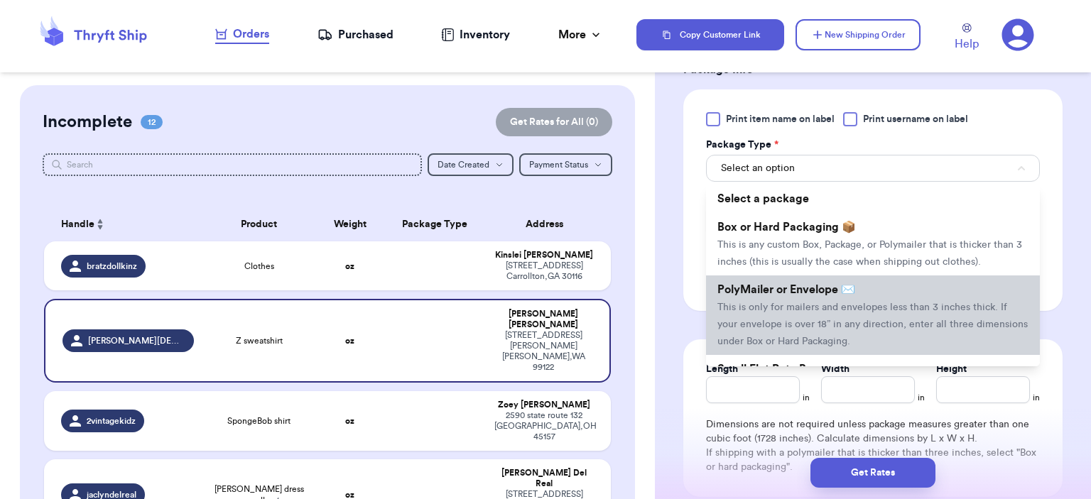
click at [817, 276] on li "PolyMailer or Envelope ✉️ This is only for mailers and envelopes less than 3 in…" at bounding box center [873, 316] width 334 height 80
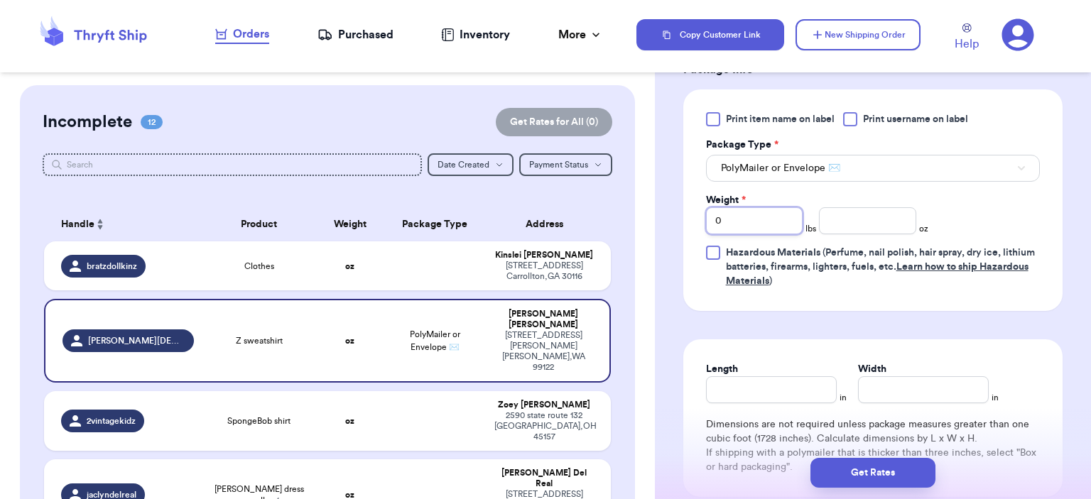
click at [773, 207] on input "0" at bounding box center [754, 220] width 97 height 27
click at [855, 214] on input "number" at bounding box center [867, 220] width 97 height 27
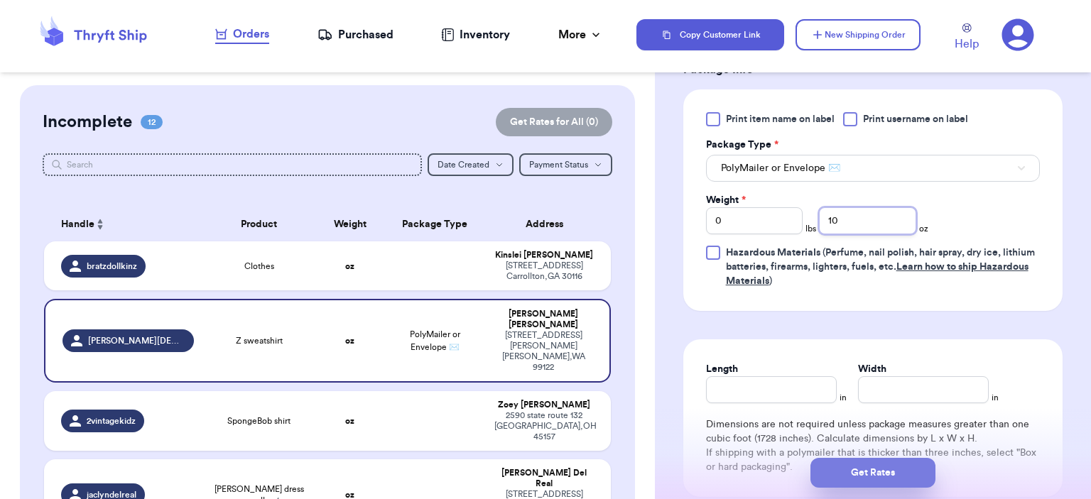
type input "10"
click at [885, 464] on button "Get Rates" at bounding box center [872, 473] width 125 height 30
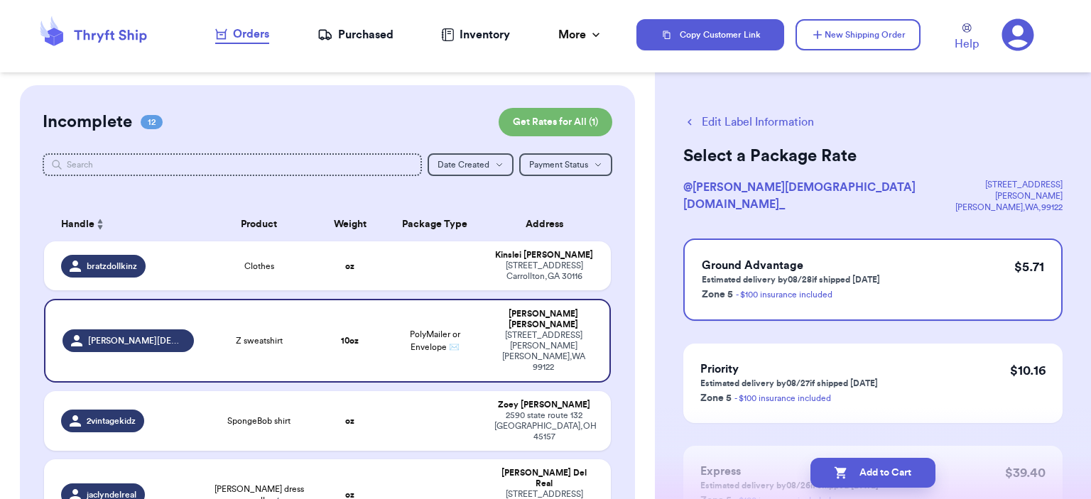
click at [880, 460] on button "Add to Cart" at bounding box center [872, 473] width 125 height 30
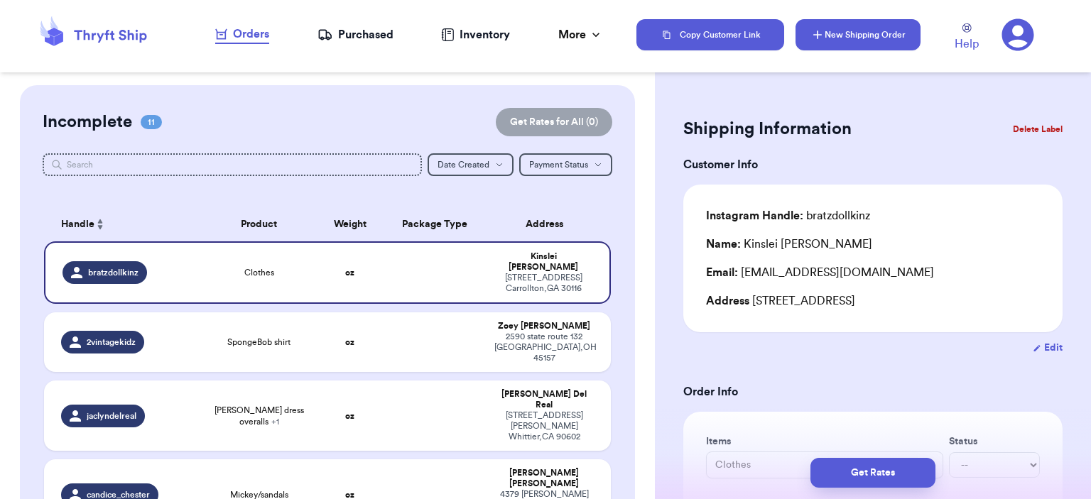
click at [854, 48] on button "New Shipping Order" at bounding box center [857, 34] width 125 height 31
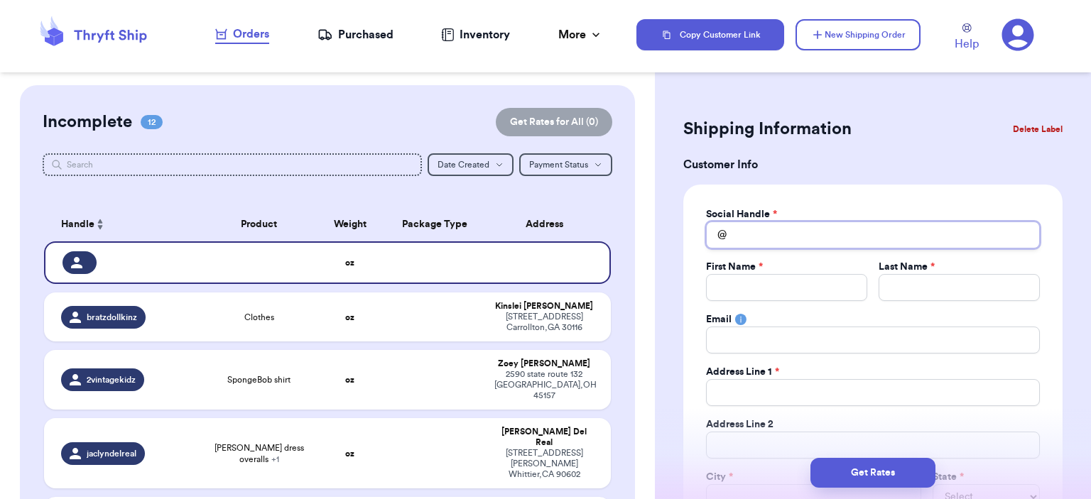
click at [905, 229] on input "Total Amount Paid" at bounding box center [873, 235] width 334 height 27
type input "a"
type input "al"
type input "ale"
type input "[PERSON_NAME]"
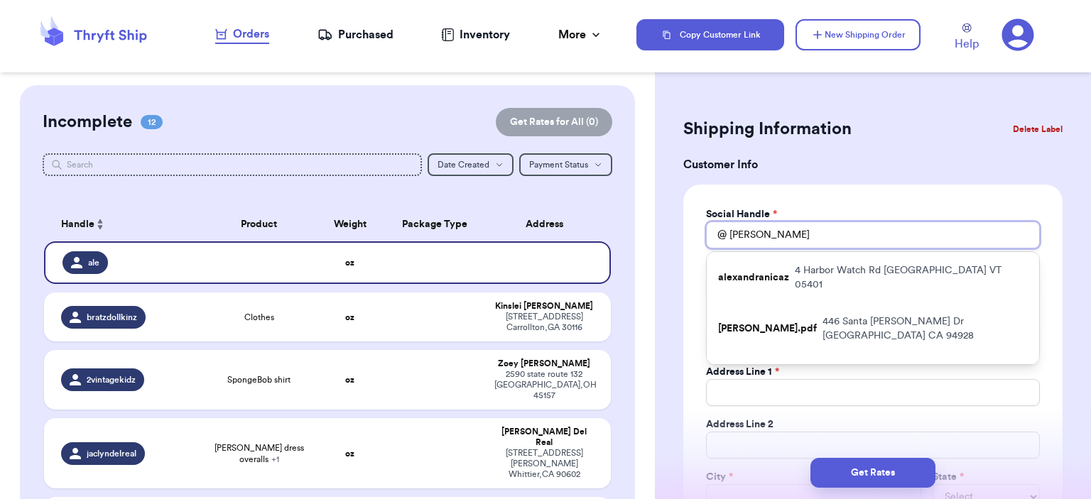
type input "alexi"
type input "[PERSON_NAME]"
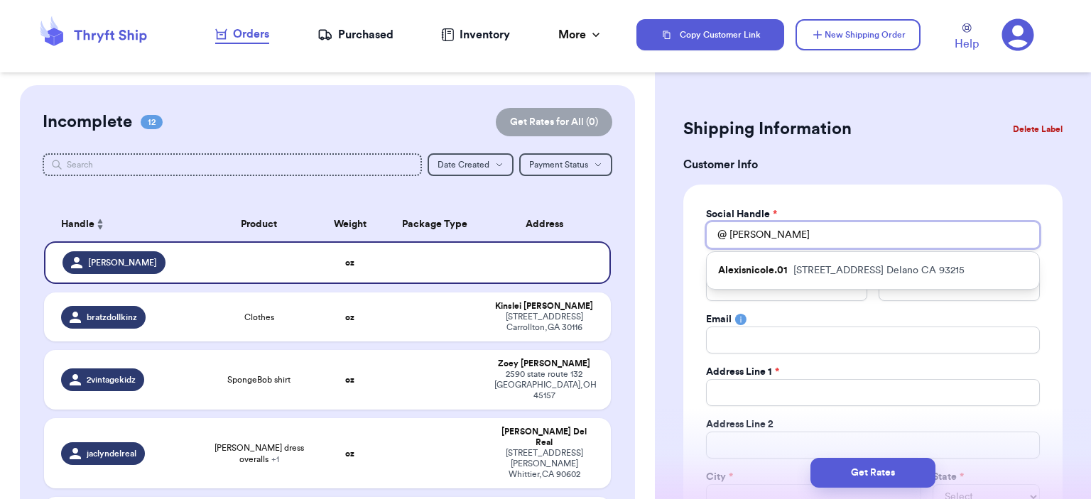
type input "alexi"
type input "[PERSON_NAME]"
type input "ale"
type input "al"
type input "a"
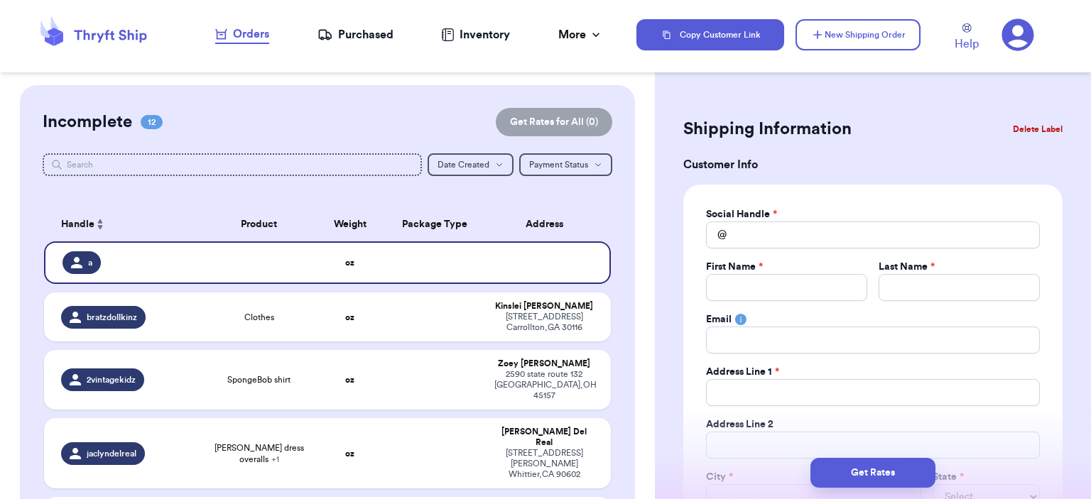
click at [1022, 135] on button "Delete Label" at bounding box center [1037, 129] width 61 height 31
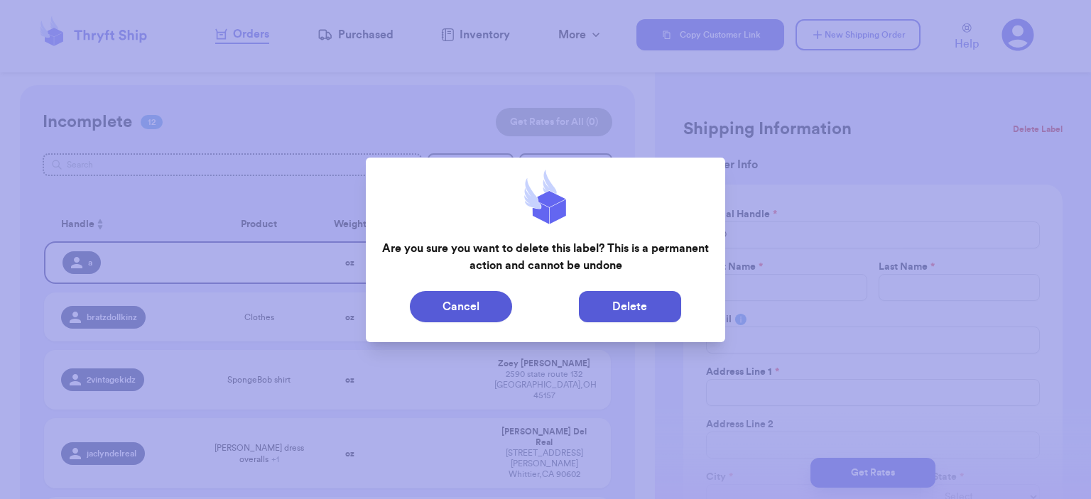
click at [635, 303] on button "Delete" at bounding box center [630, 306] width 102 height 31
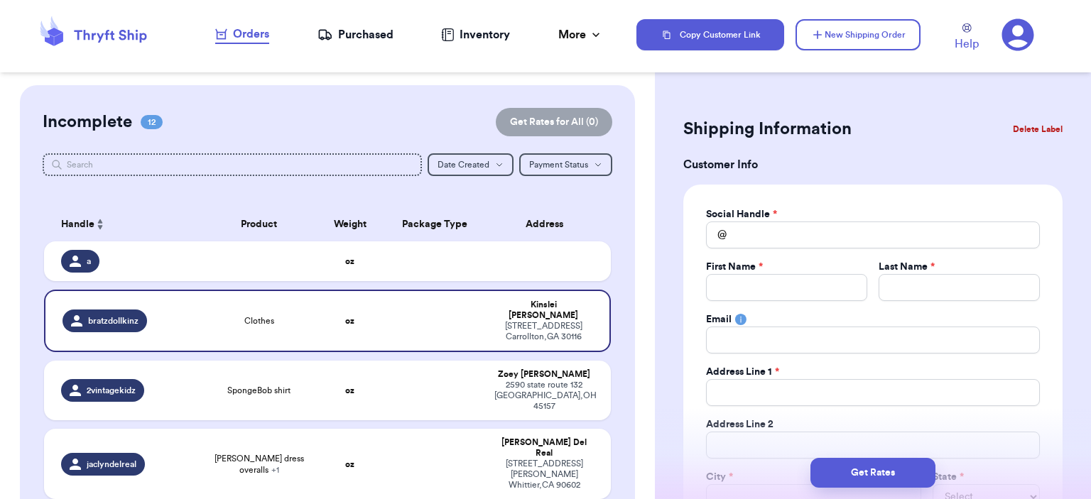
type input "Clothes"
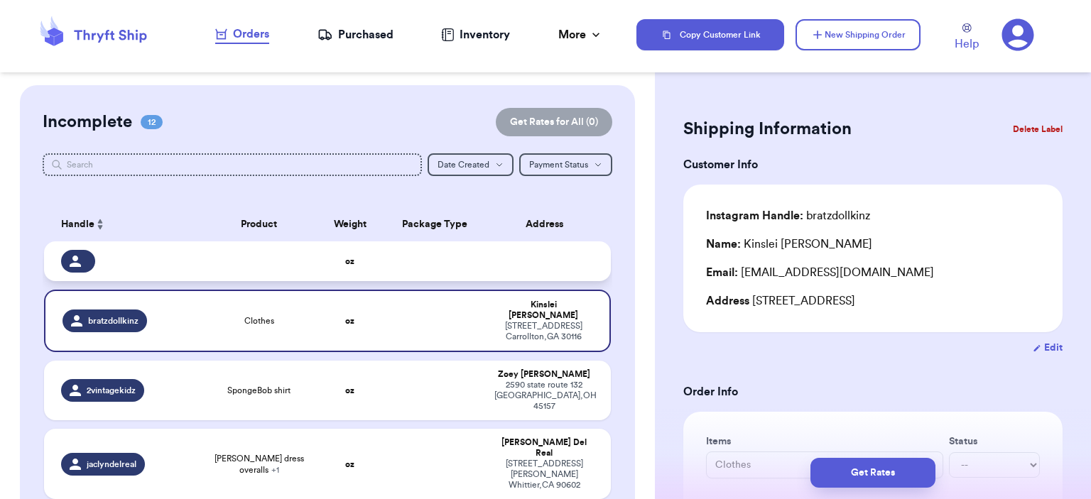
click at [408, 247] on td at bounding box center [435, 261] width 102 height 40
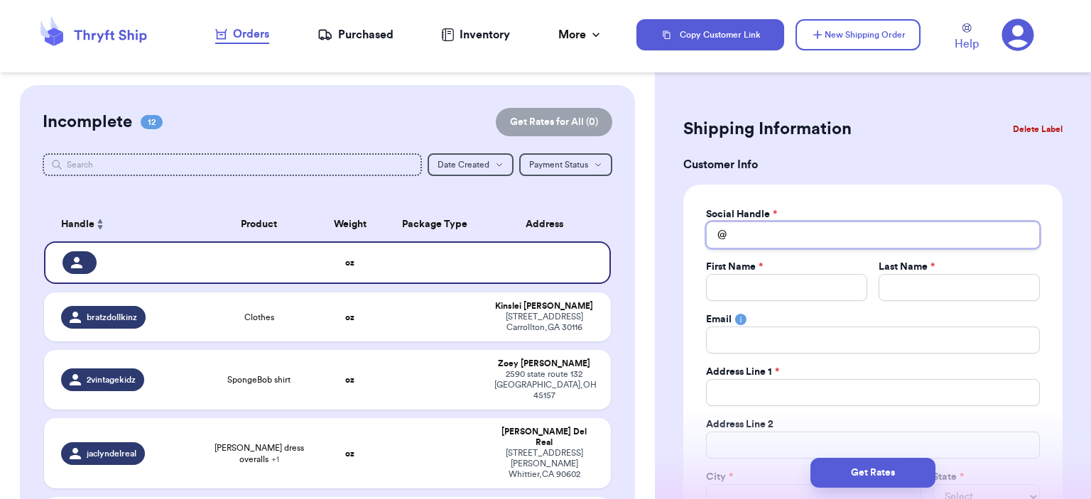
click at [751, 232] on input "Total Amount Paid" at bounding box center [873, 235] width 334 height 27
type input "e"
type input "s"
type input "sg"
type input "sge"
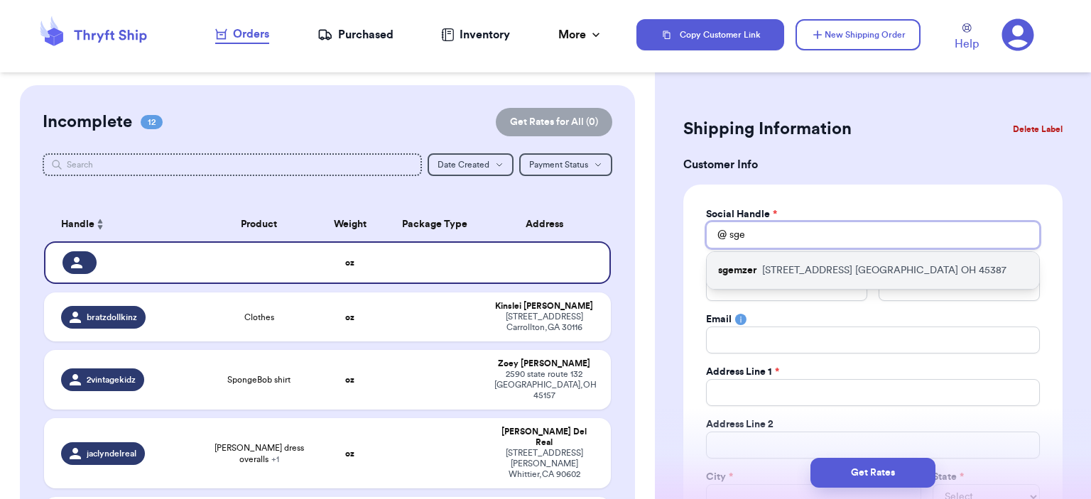
type input "sge"
click at [780, 255] on div "sgemzer [STREET_ADDRESS]" at bounding box center [873, 270] width 332 height 37
type input "sgemzer"
type input "[PERSON_NAME]"
type input "Gemzer"
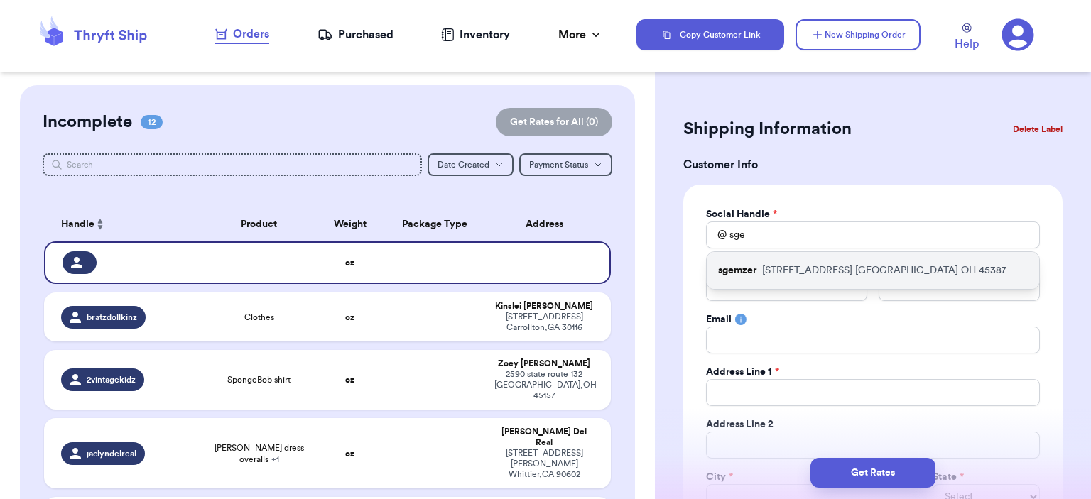
type input "[EMAIL_ADDRESS][DOMAIN_NAME]"
type input "[STREET_ADDRESS]"
type input "[GEOGRAPHIC_DATA]"
select select "OH"
type input "45387"
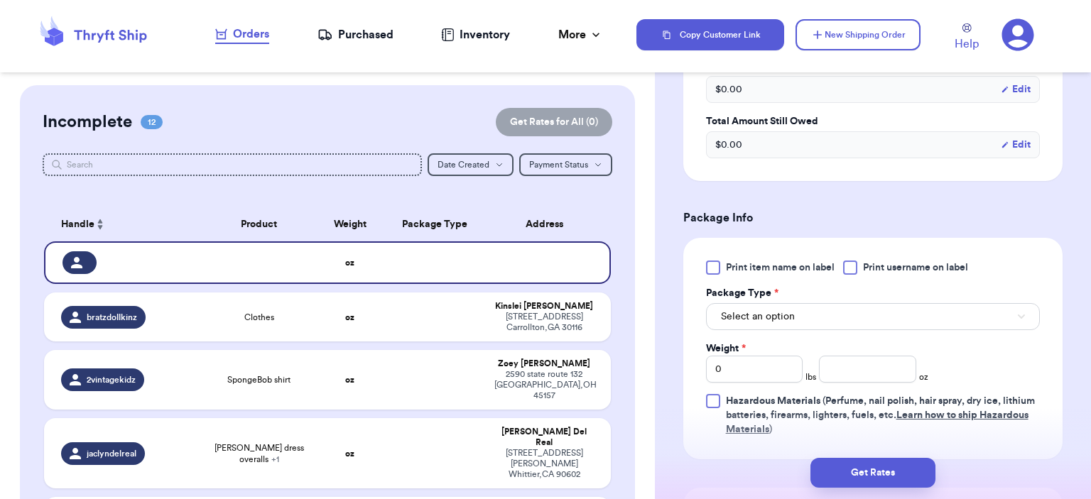
scroll to position [852, 0]
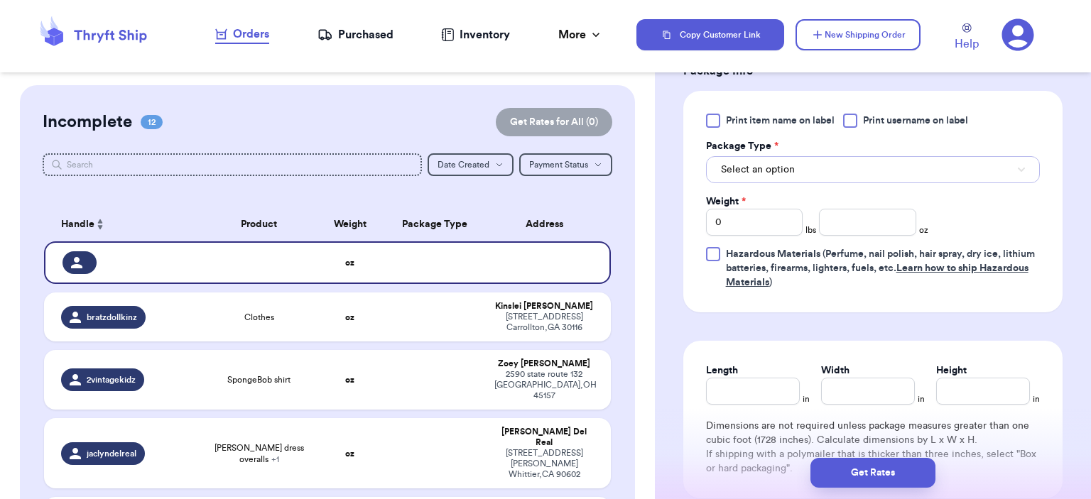
click at [812, 158] on button "Select an option" at bounding box center [873, 169] width 334 height 27
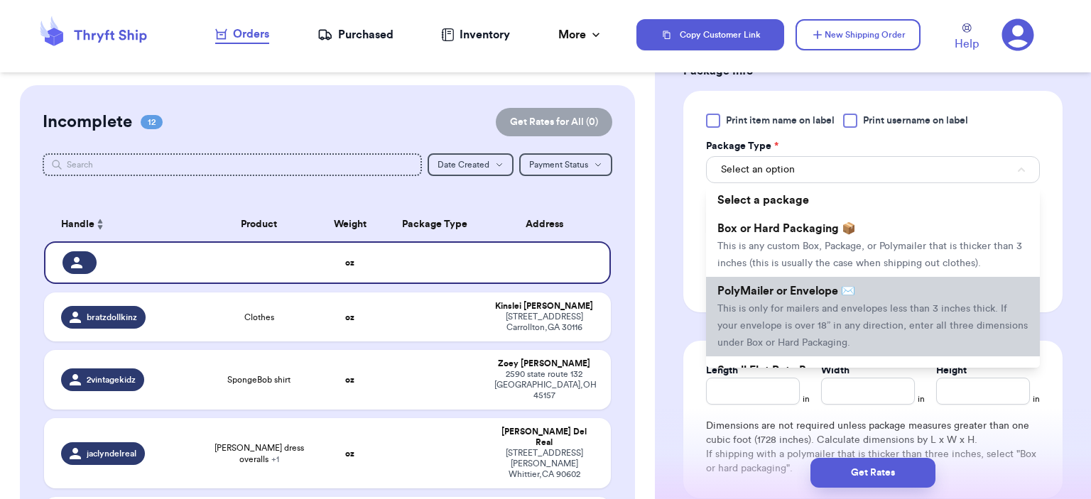
click at [819, 291] on span "PolyMailer or Envelope ✉️" at bounding box center [786, 290] width 138 height 11
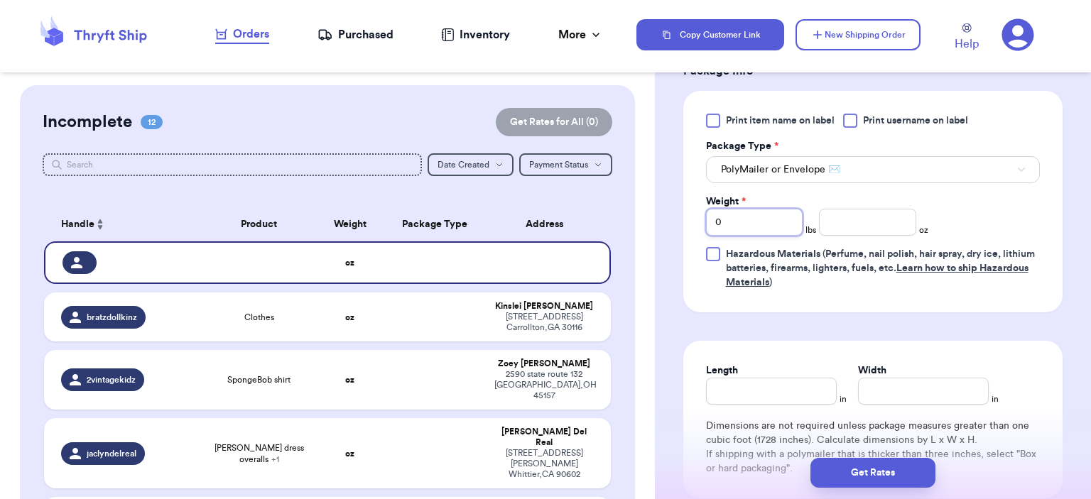
drag, startPoint x: 767, startPoint y: 225, endPoint x: 706, endPoint y: 232, distance: 61.4
click at [706, 232] on div "0" at bounding box center [754, 222] width 97 height 27
type input "1"
click at [842, 212] on input "number" at bounding box center [867, 222] width 97 height 27
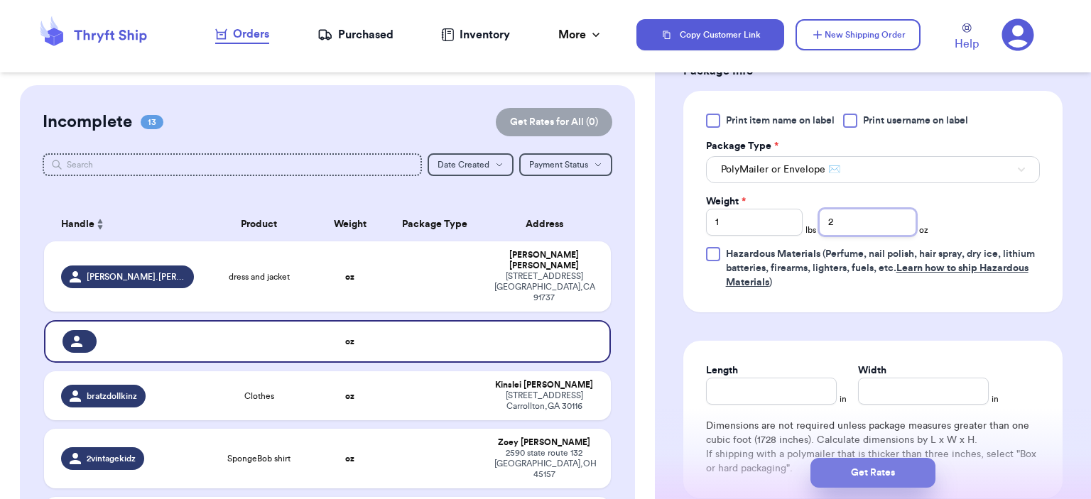
type input "2"
click at [906, 471] on button "Get Rates" at bounding box center [872, 473] width 125 height 30
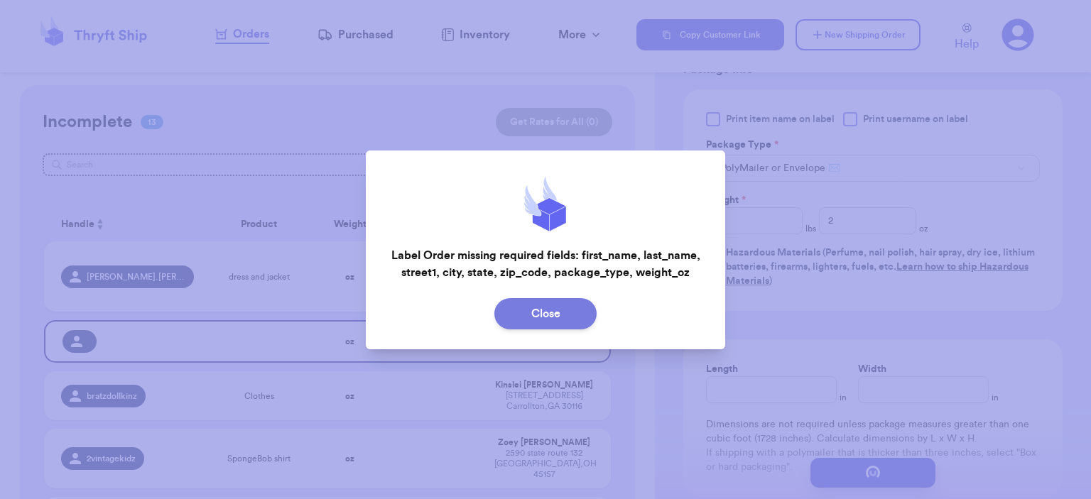
click at [560, 313] on button "Close" at bounding box center [545, 313] width 102 height 31
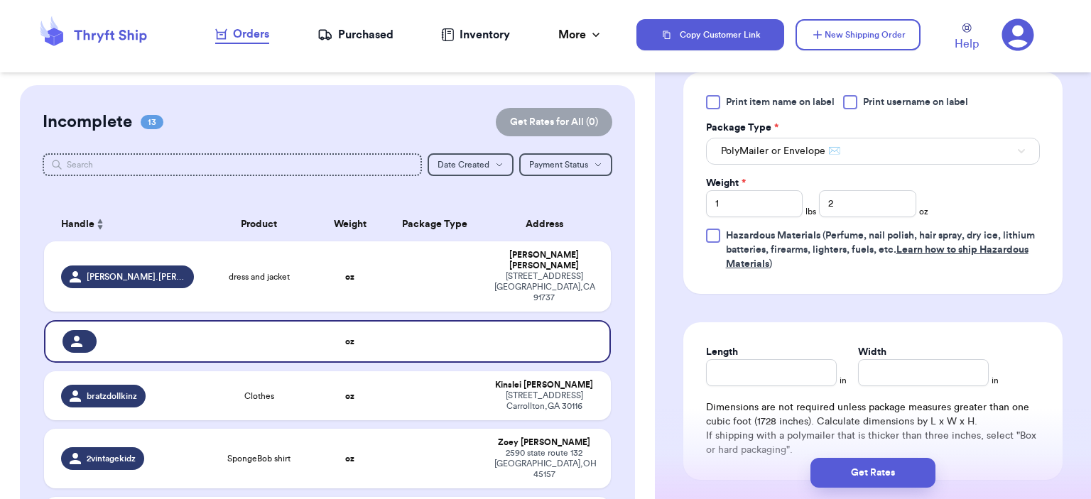
scroll to position [791, 0]
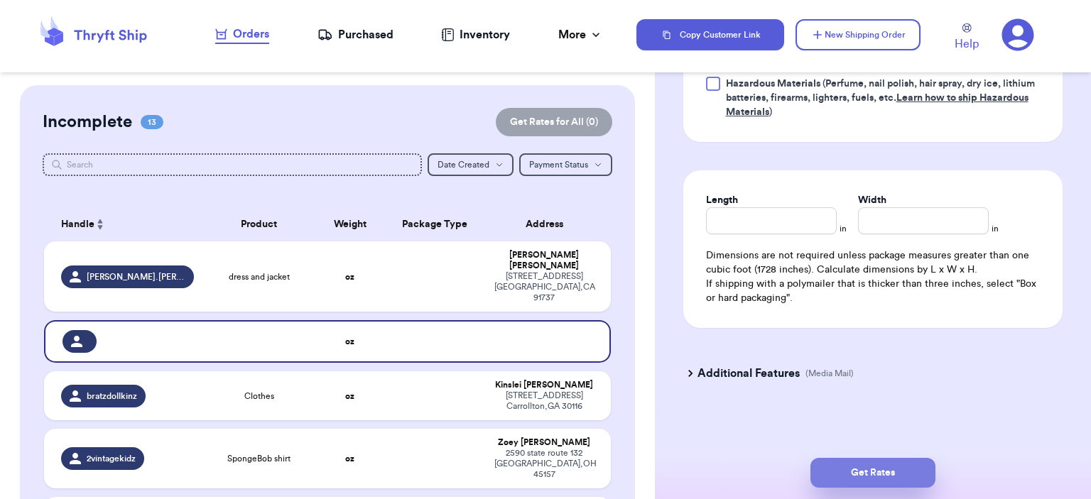
click at [906, 471] on button "Get Rates" at bounding box center [872, 473] width 125 height 30
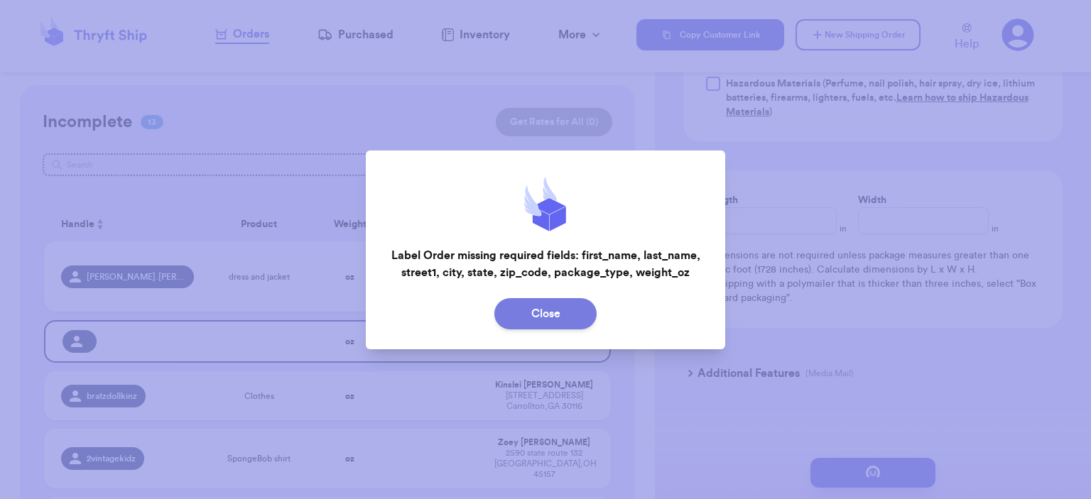
click at [584, 308] on button "Close" at bounding box center [545, 313] width 102 height 31
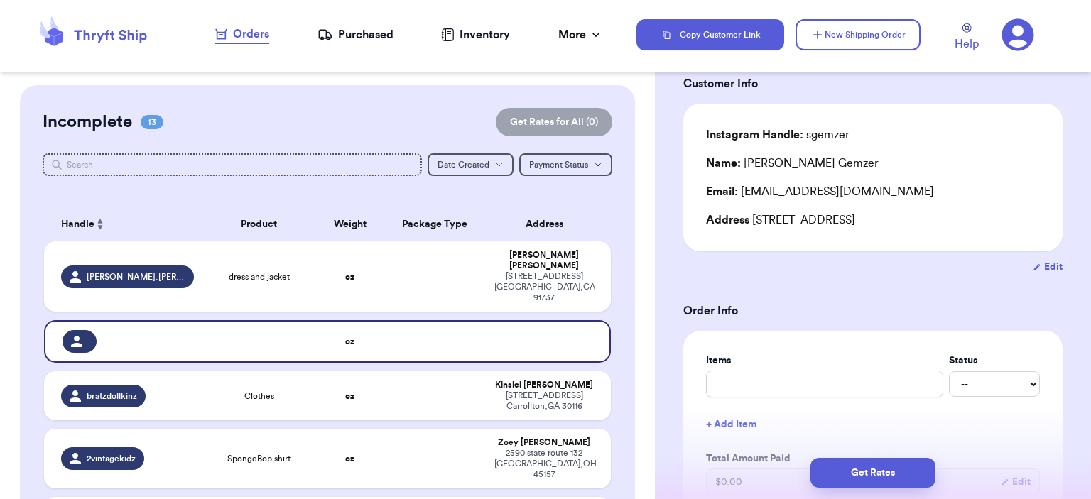
scroll to position [0, 0]
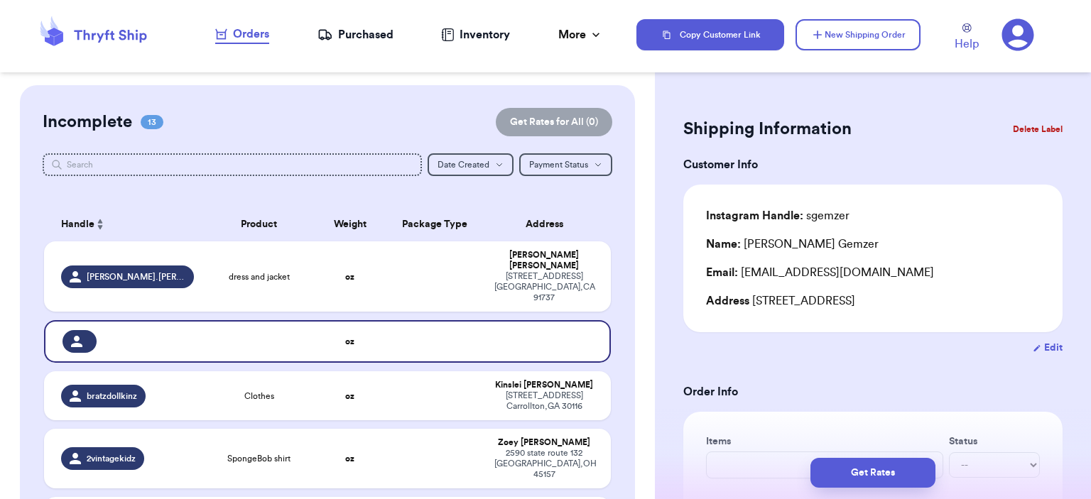
click at [1033, 342] on button "Edit" at bounding box center [1048, 348] width 30 height 14
select select "OH"
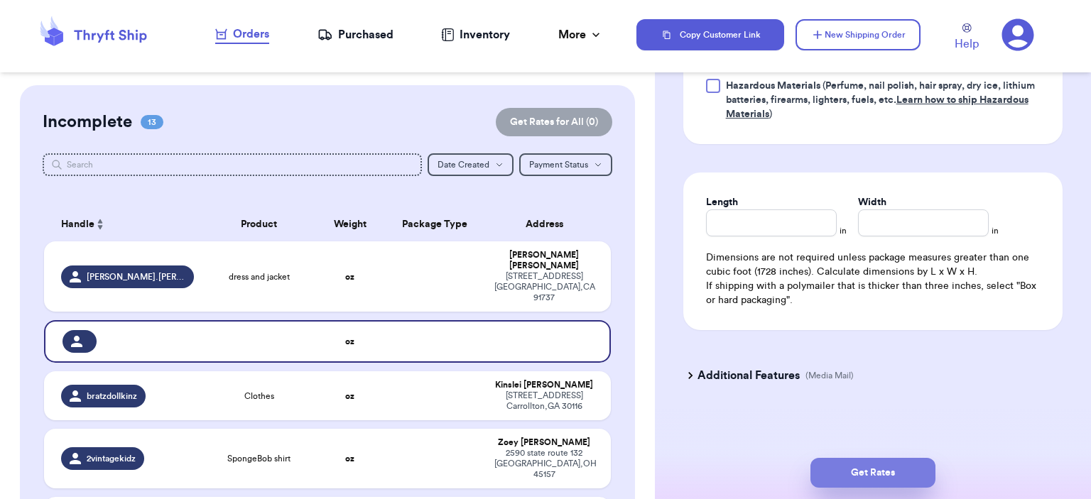
click at [908, 463] on button "Get Rates" at bounding box center [872, 473] width 125 height 30
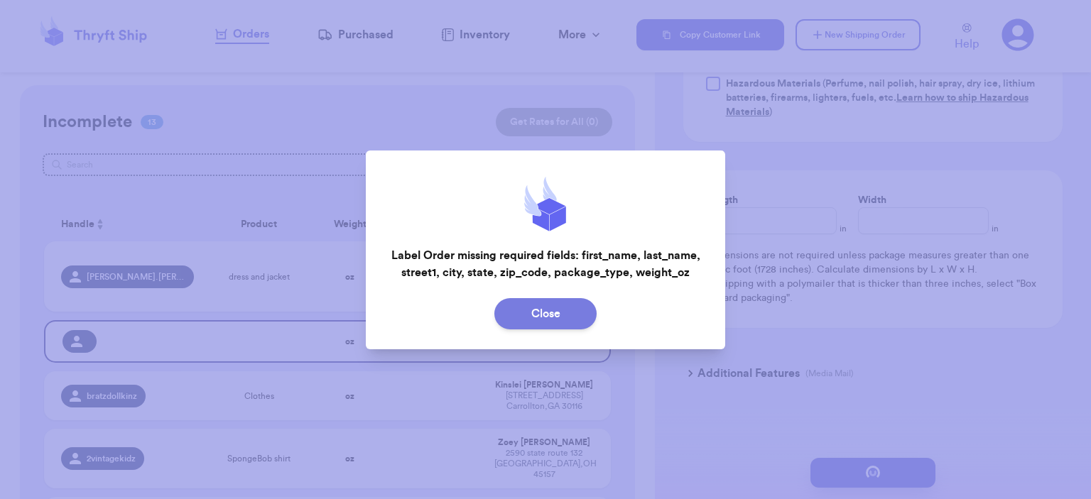
click at [574, 315] on button "Close" at bounding box center [545, 313] width 102 height 31
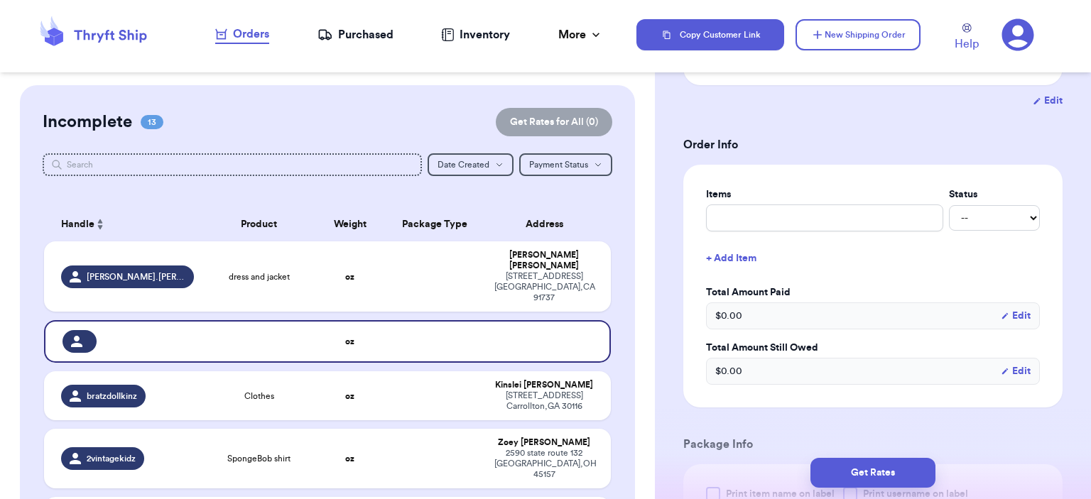
scroll to position [10, 0]
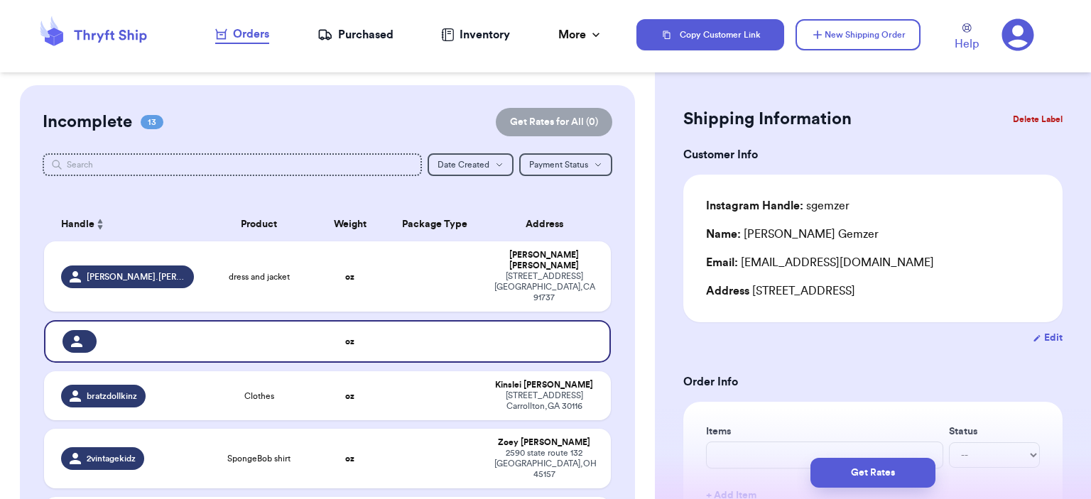
click at [1025, 114] on button "Delete Label" at bounding box center [1037, 119] width 61 height 31
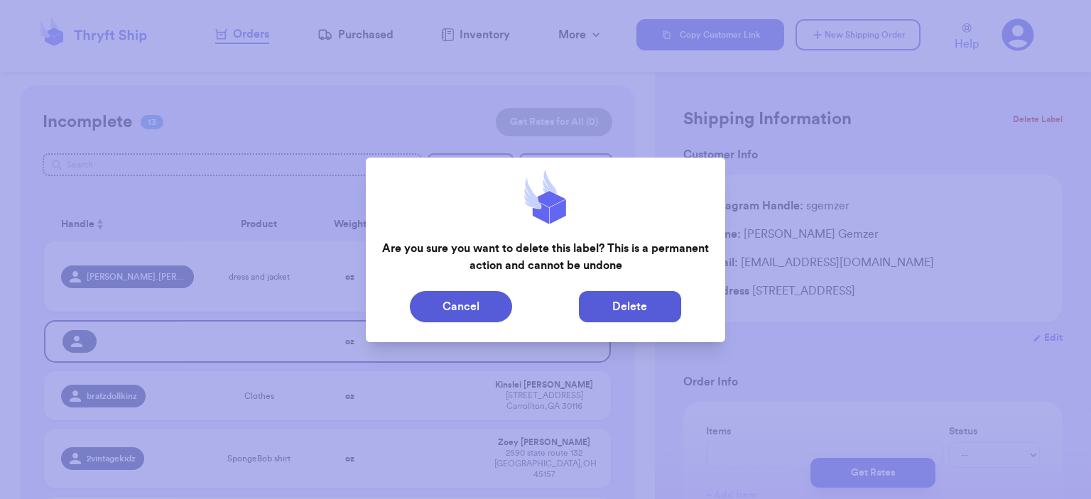
click at [619, 312] on button "Delete" at bounding box center [630, 306] width 102 height 31
type input "dress and jacket"
type input "0"
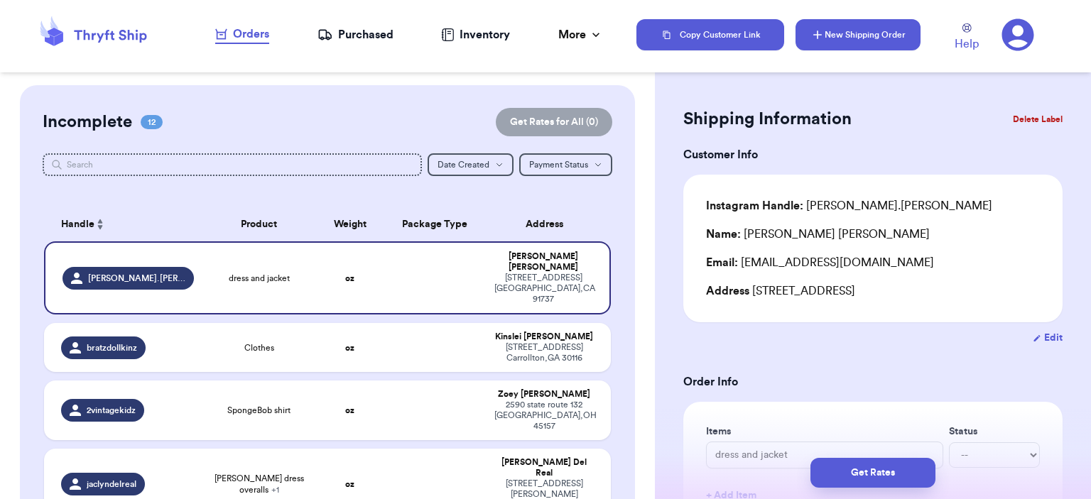
click at [855, 49] on button "New Shipping Order" at bounding box center [857, 34] width 125 height 31
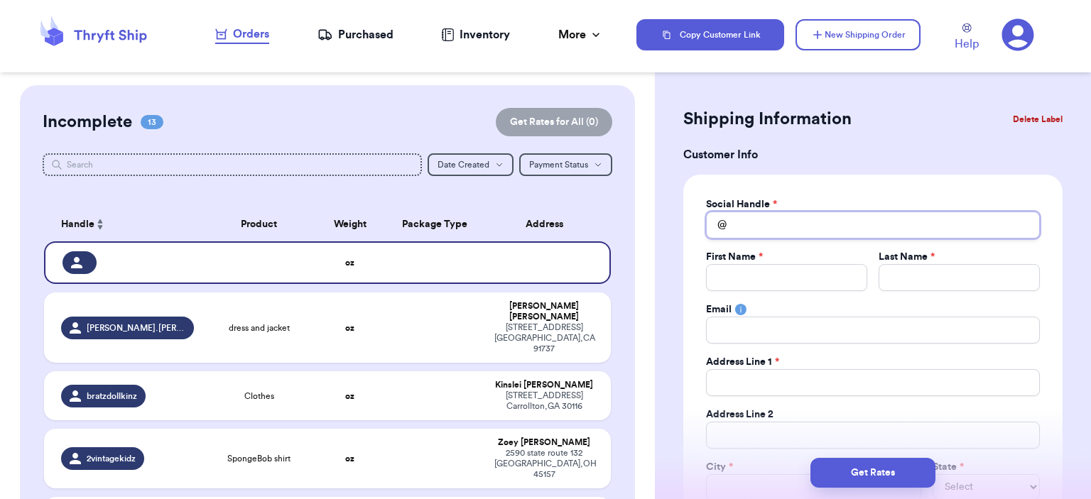
click at [804, 220] on input "Total Amount Paid" at bounding box center [873, 225] width 334 height 27
type input "s"
type input "sg"
type input "sge"
type input "sgem"
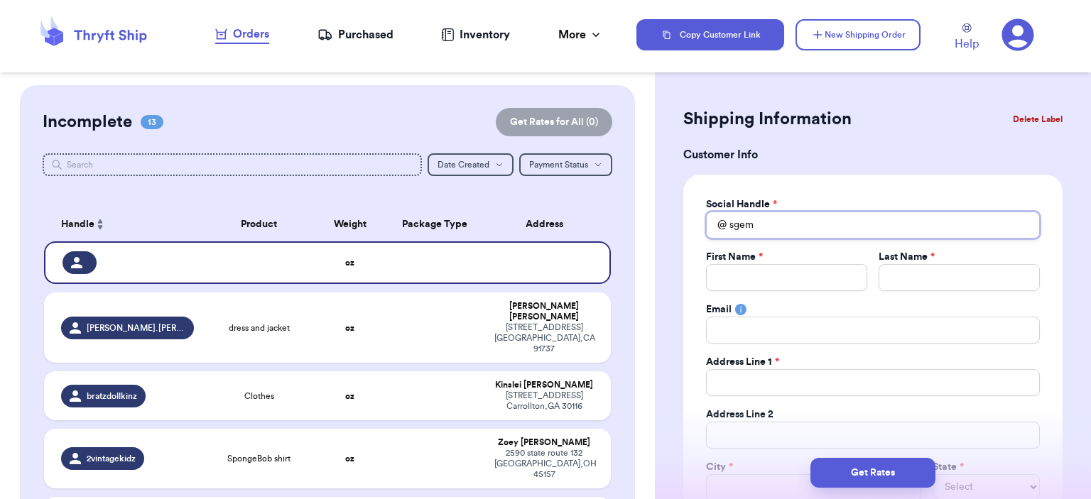
type input "sgeme"
type input "sgem"
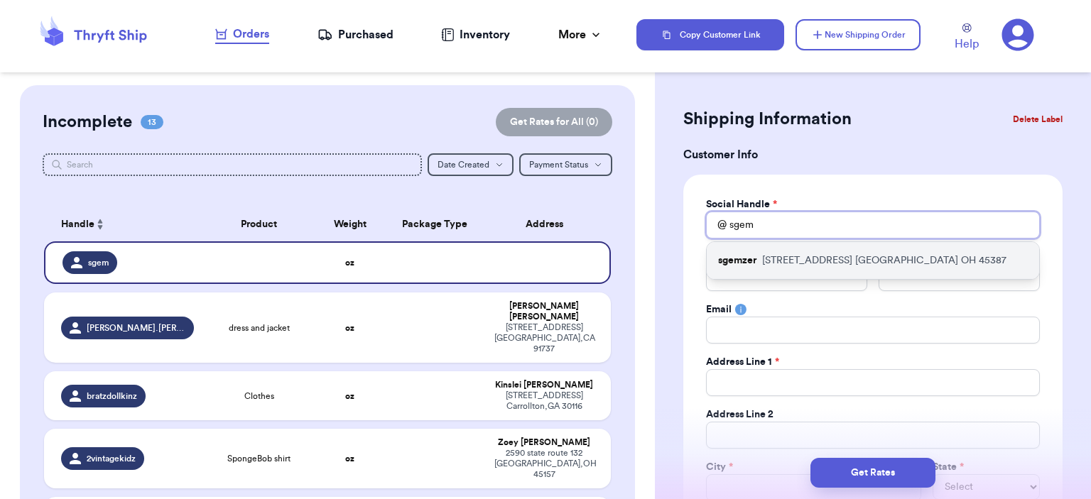
type input "sgem"
click at [805, 249] on div "sgemzer [STREET_ADDRESS]" at bounding box center [873, 260] width 332 height 37
type input "sgemzer"
type input "[PERSON_NAME]"
type input "Gemzer"
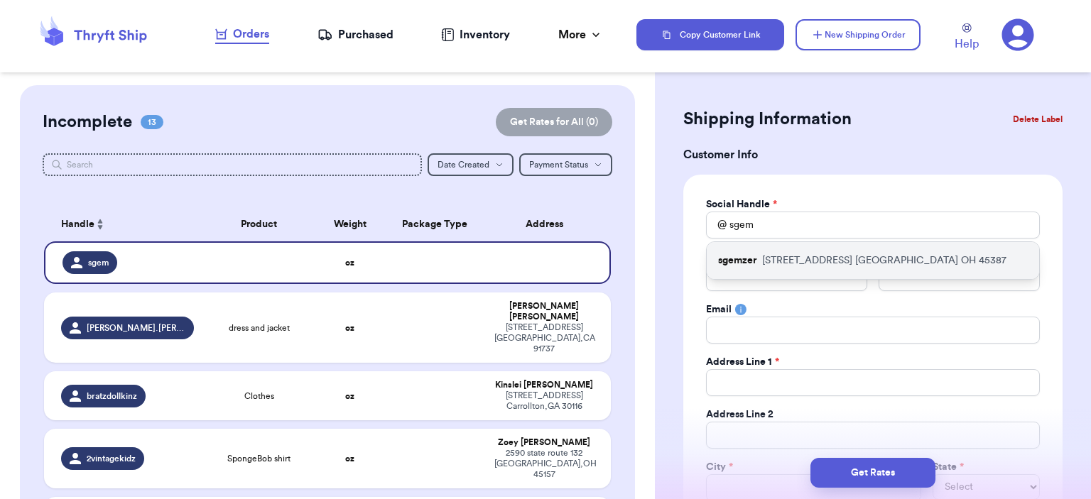
type input "[EMAIL_ADDRESS][DOMAIN_NAME]"
type input "[STREET_ADDRESS]"
type input "[GEOGRAPHIC_DATA]"
select select "OH"
type input "45387"
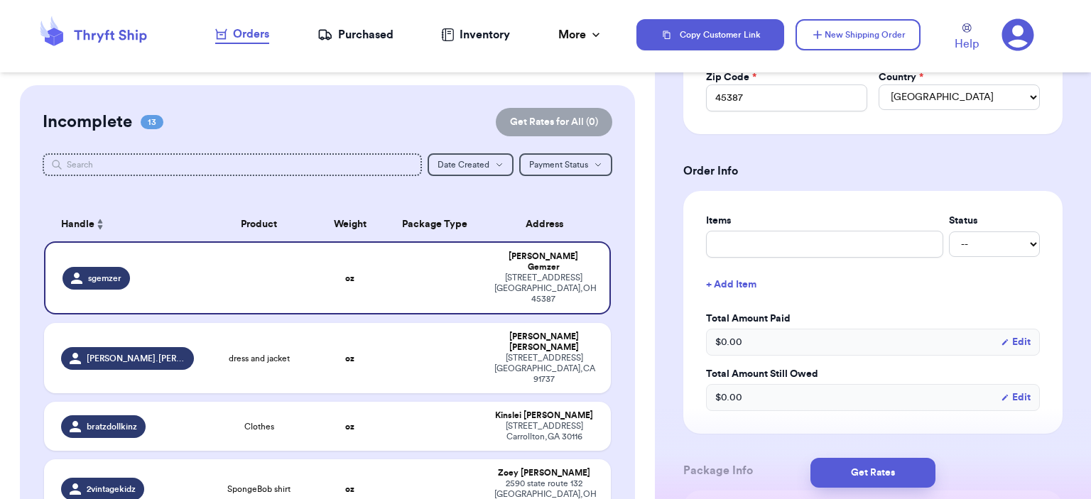
scroll to position [578, 0]
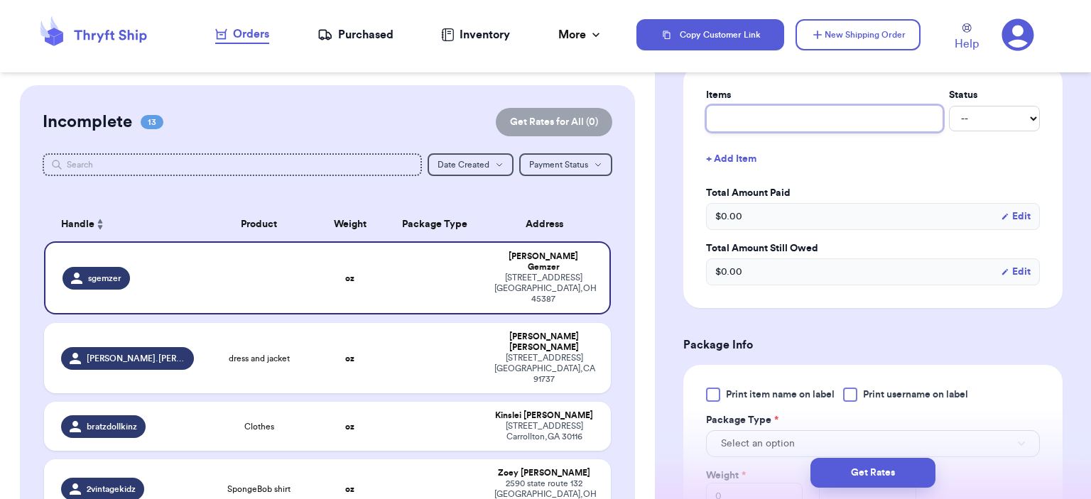
click at [732, 121] on input "text" at bounding box center [824, 118] width 237 height 27
type input "bag"
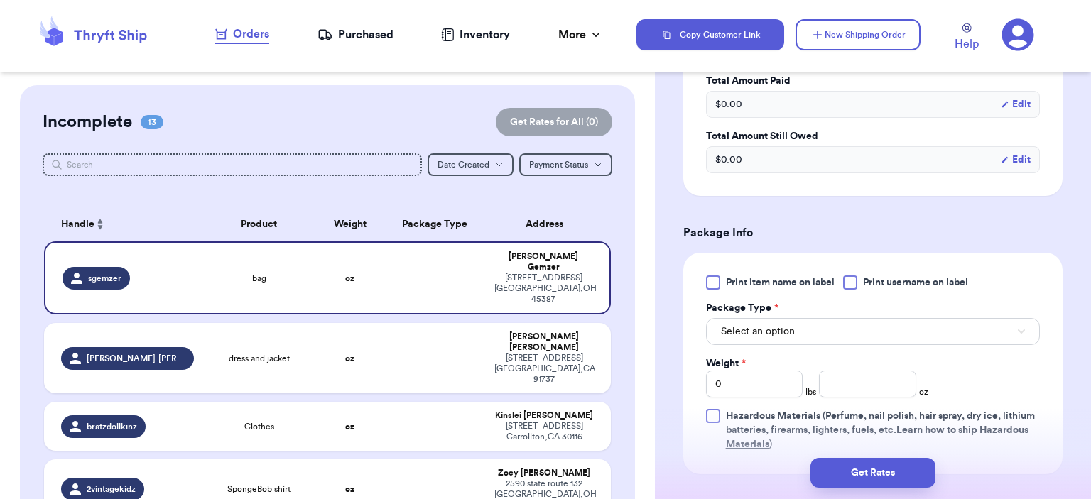
scroll to position [791, 0]
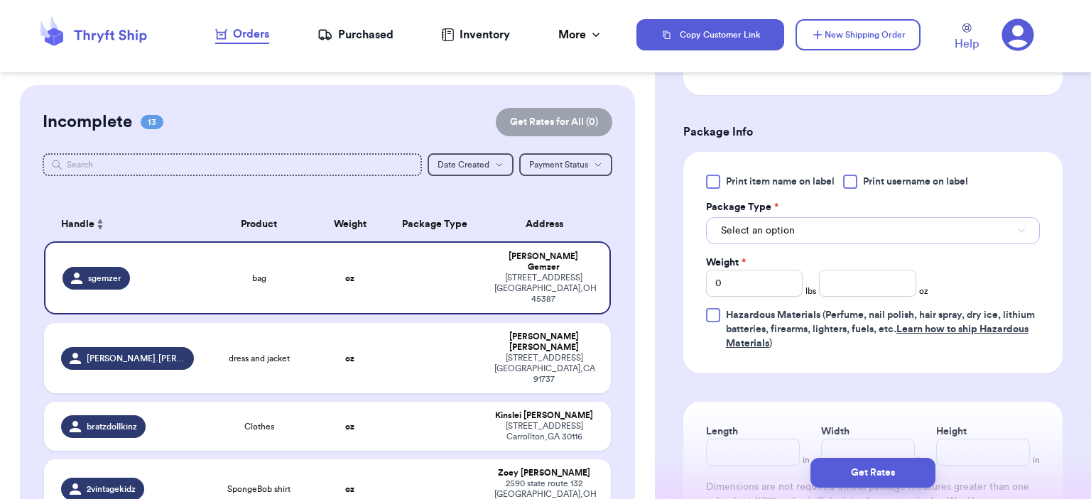
click at [778, 227] on span "Select an option" at bounding box center [758, 231] width 74 height 14
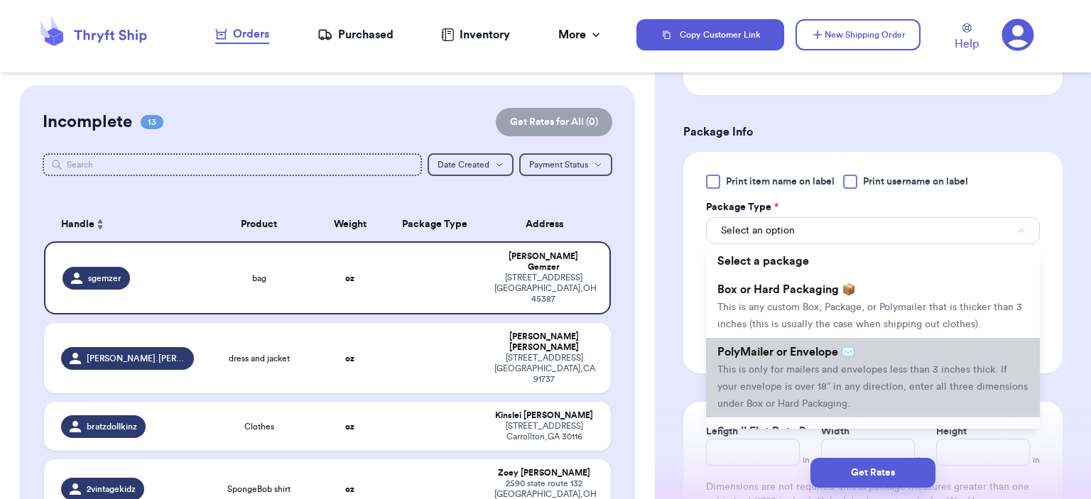
click at [787, 342] on li "PolyMailer or Envelope ✉️ This is only for mailers and envelopes less than 3 in…" at bounding box center [873, 378] width 334 height 80
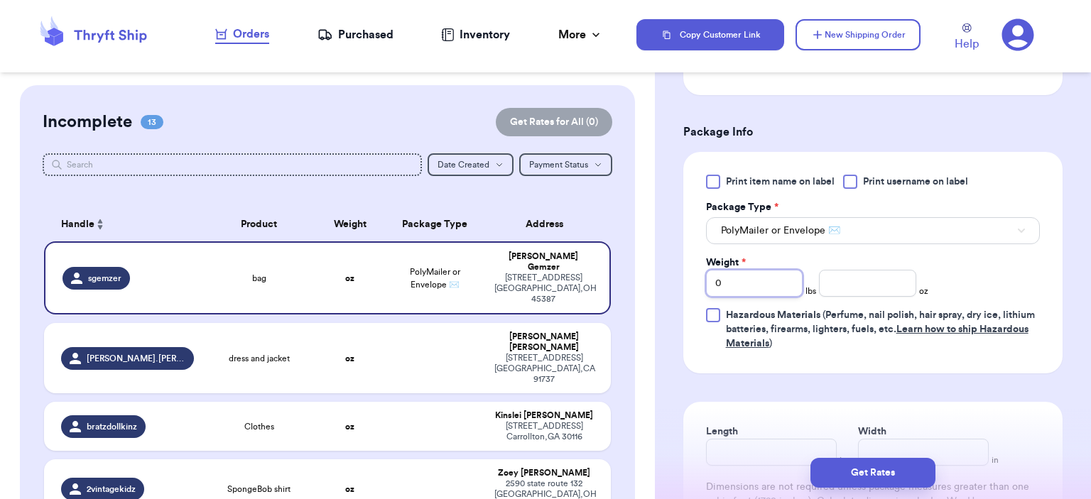
drag, startPoint x: 759, startPoint y: 283, endPoint x: 682, endPoint y: 281, distance: 76.7
click at [624, 275] on div "Customer Link New Order Incomplete 13 Get Rates for All ( 0 ) Get Rates for All…" at bounding box center [545, 249] width 1091 height 499
click at [848, 285] on input "number" at bounding box center [867, 283] width 97 height 27
click at [747, 288] on input "Weight *" at bounding box center [754, 283] width 97 height 27
click at [811, 278] on div "Weight * 1 lbs oz" at bounding box center [817, 276] width 223 height 41
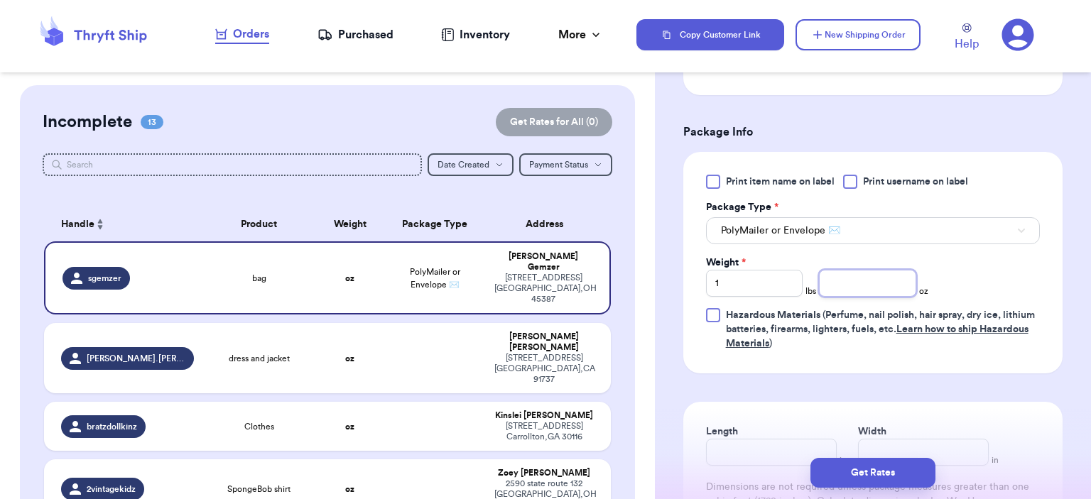
click at [835, 286] on input "number" at bounding box center [867, 283] width 97 height 27
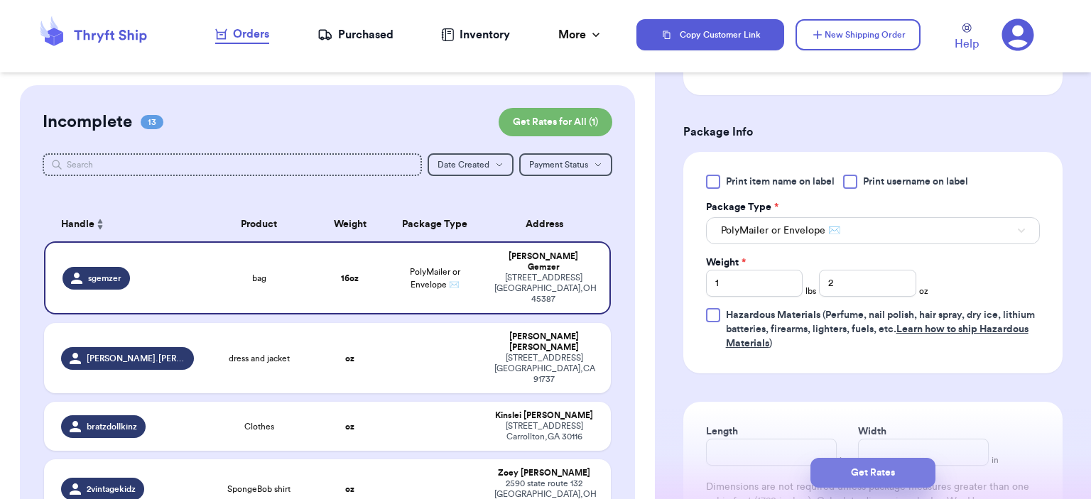
click at [886, 478] on button "Get Rates" at bounding box center [872, 473] width 125 height 30
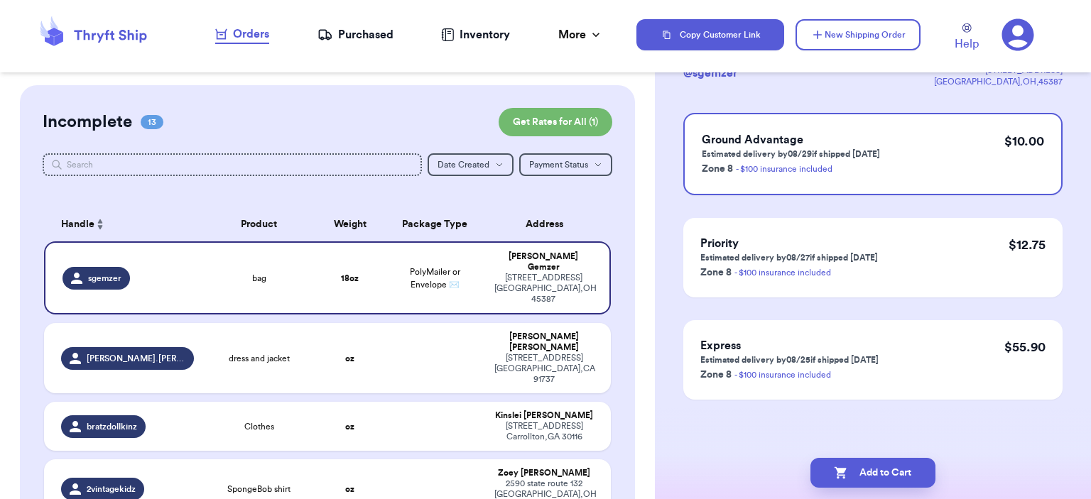
scroll to position [0, 0]
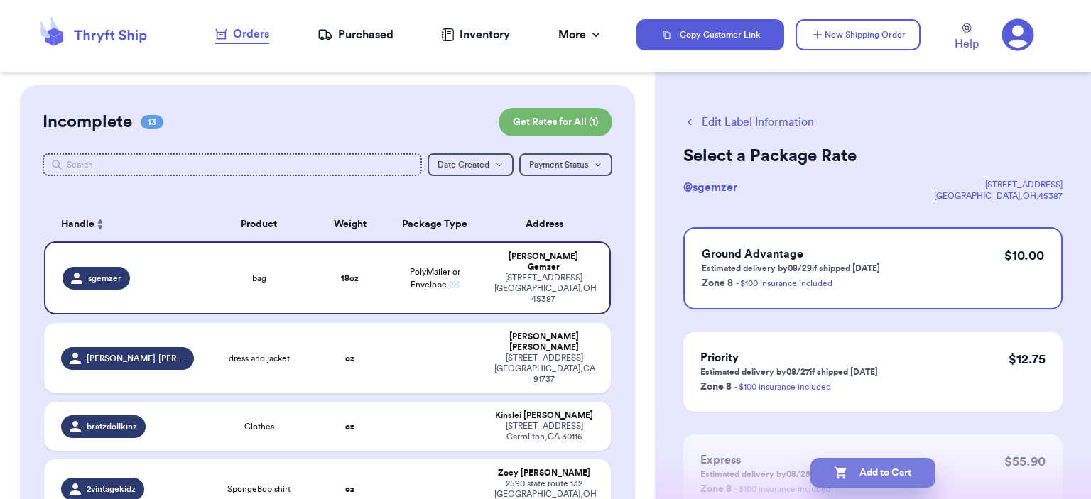
click at [877, 482] on button "Add to Cart" at bounding box center [872, 473] width 125 height 30
